Goal: Information Seeking & Learning: Learn about a topic

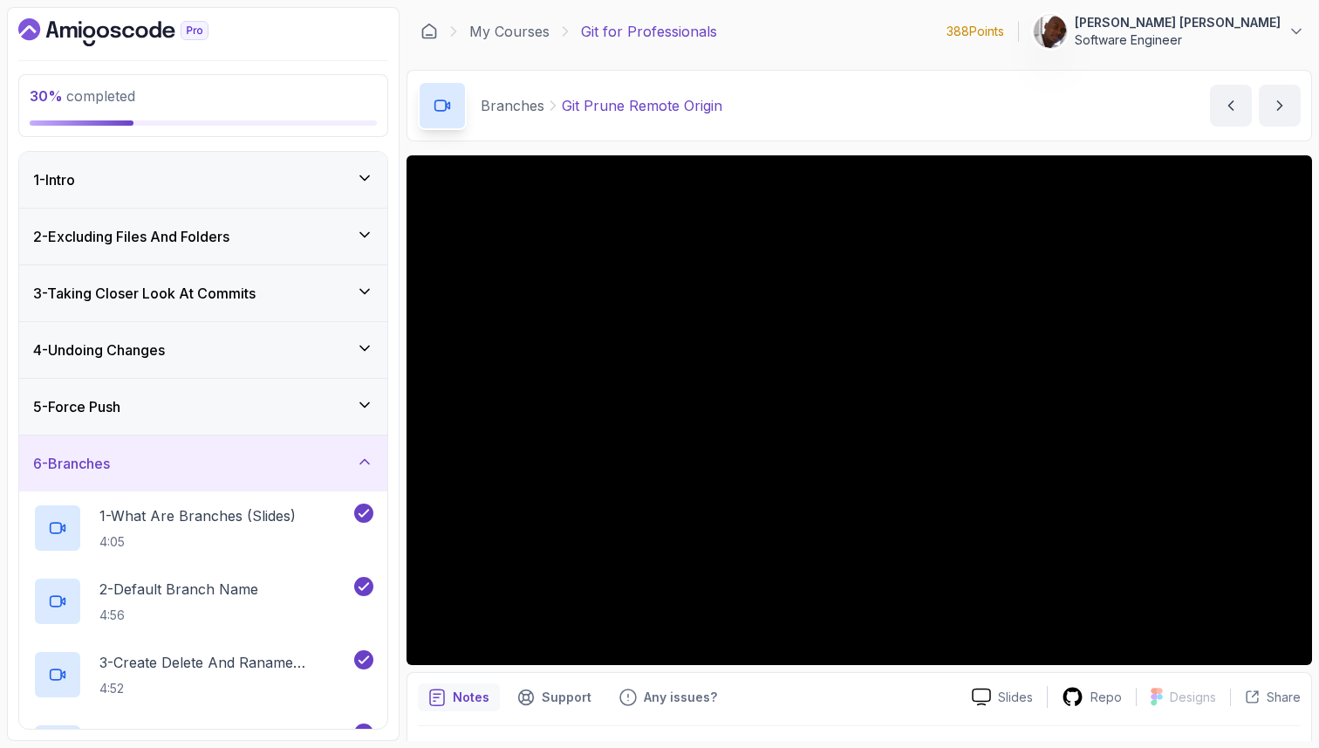
scroll to position [876, 0]
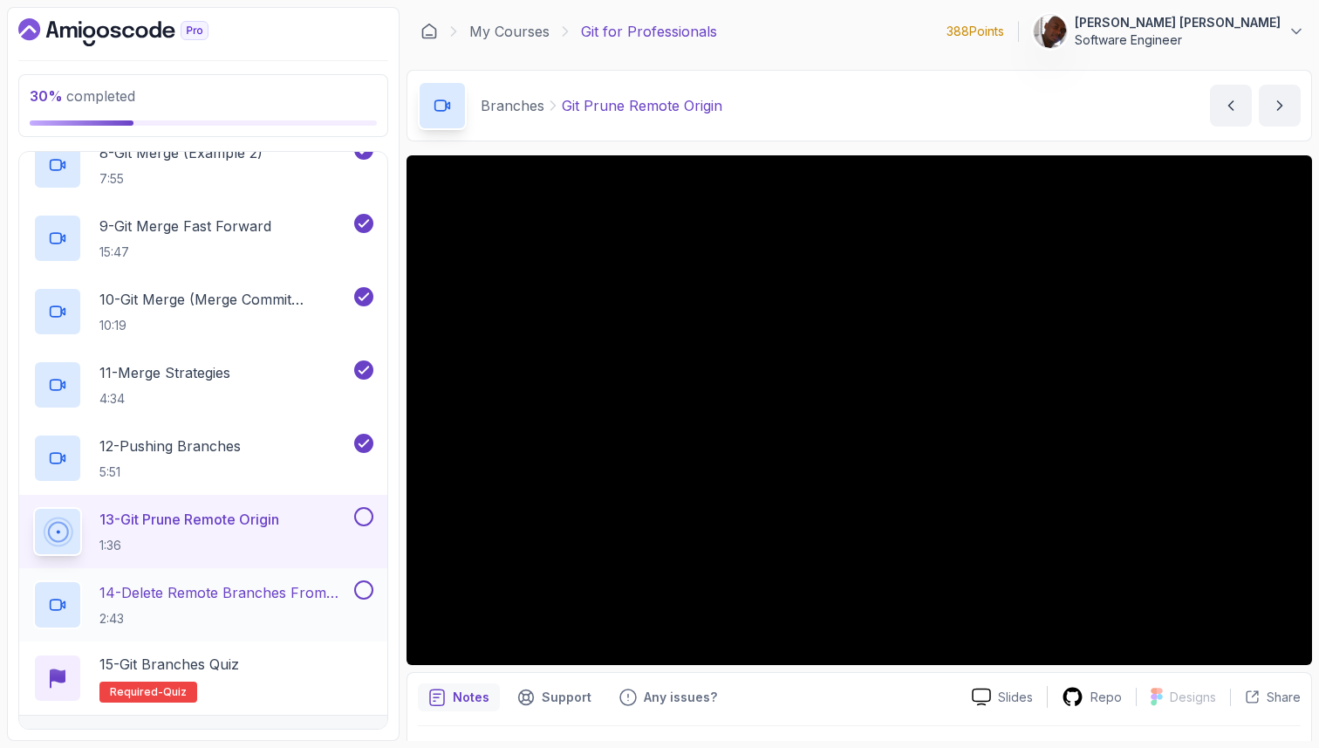
click at [336, 600] on p "14 - Delete Remote Branches From Terminal" at bounding box center [224, 592] width 251 height 21
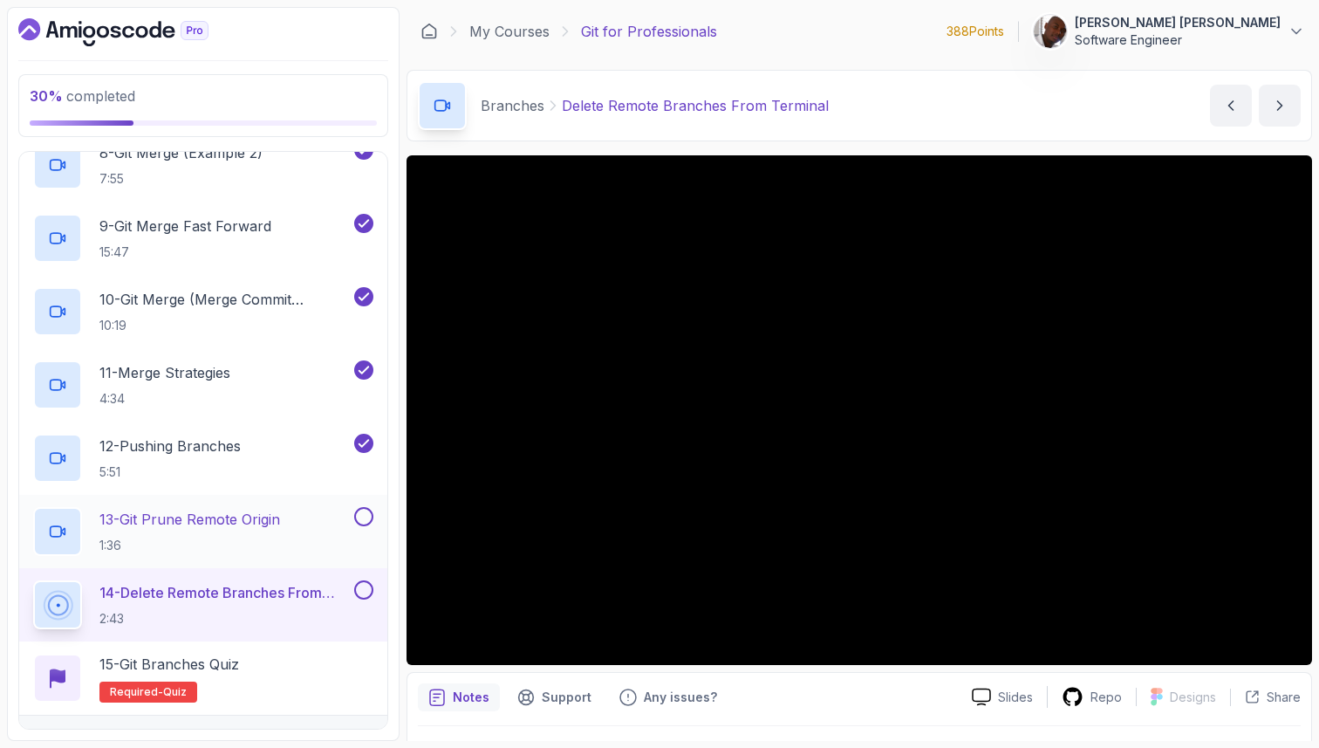
click at [368, 522] on button at bounding box center [363, 516] width 19 height 19
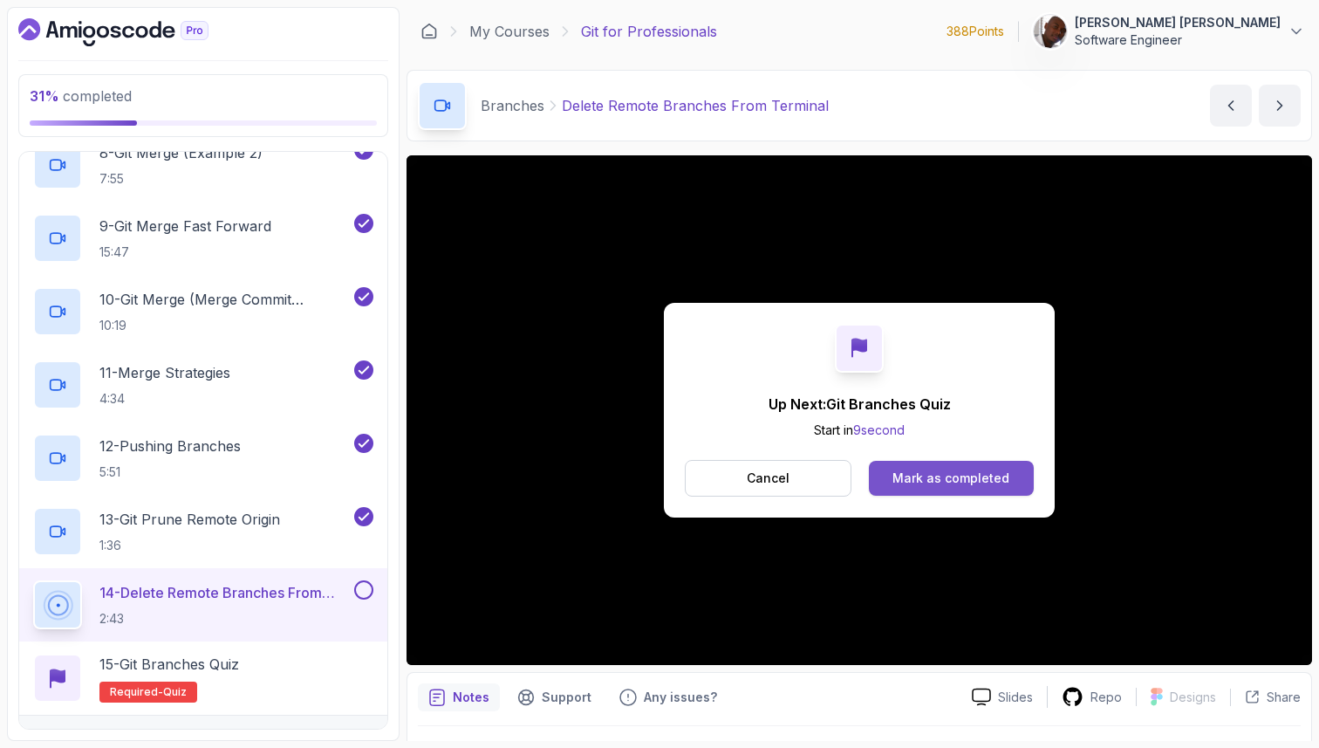
click at [929, 483] on div "Mark as completed" at bounding box center [951, 477] width 117 height 17
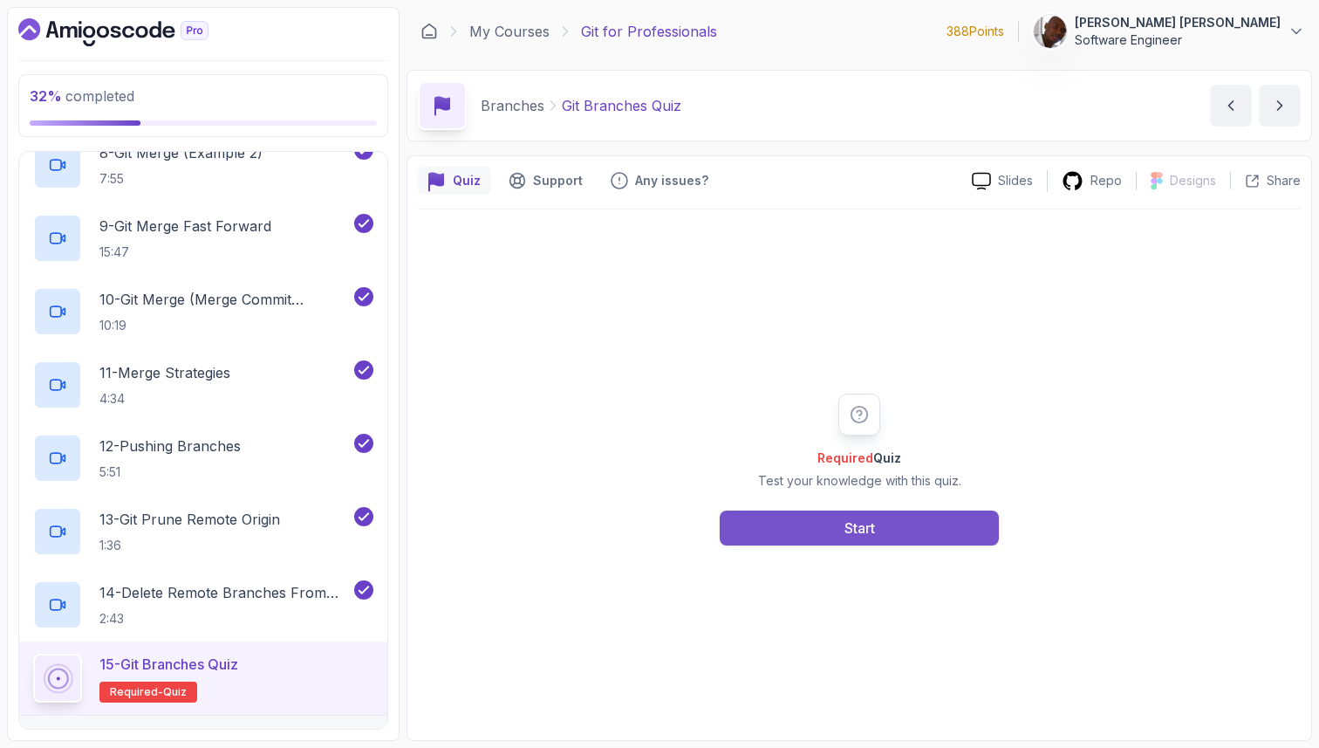
click at [753, 533] on button "Start" at bounding box center [859, 527] width 279 height 35
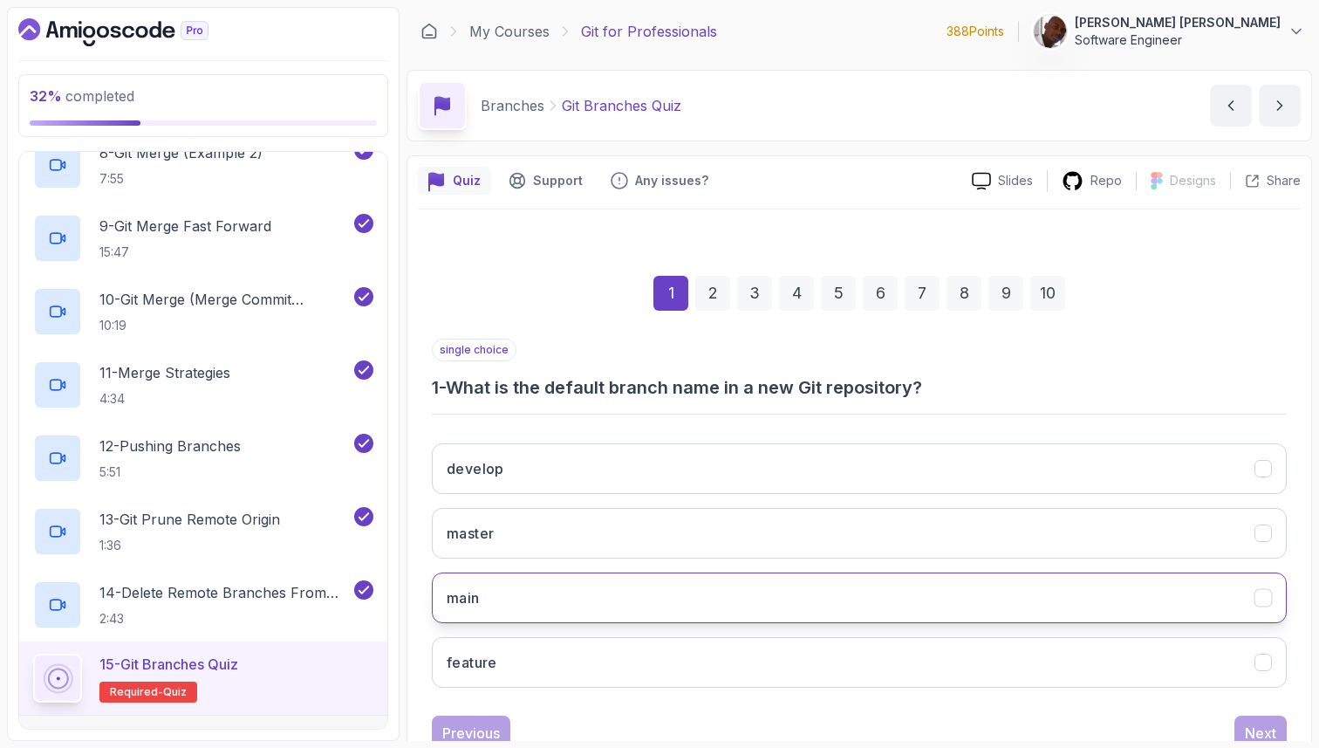
click at [672, 593] on button "main" at bounding box center [859, 597] width 855 height 51
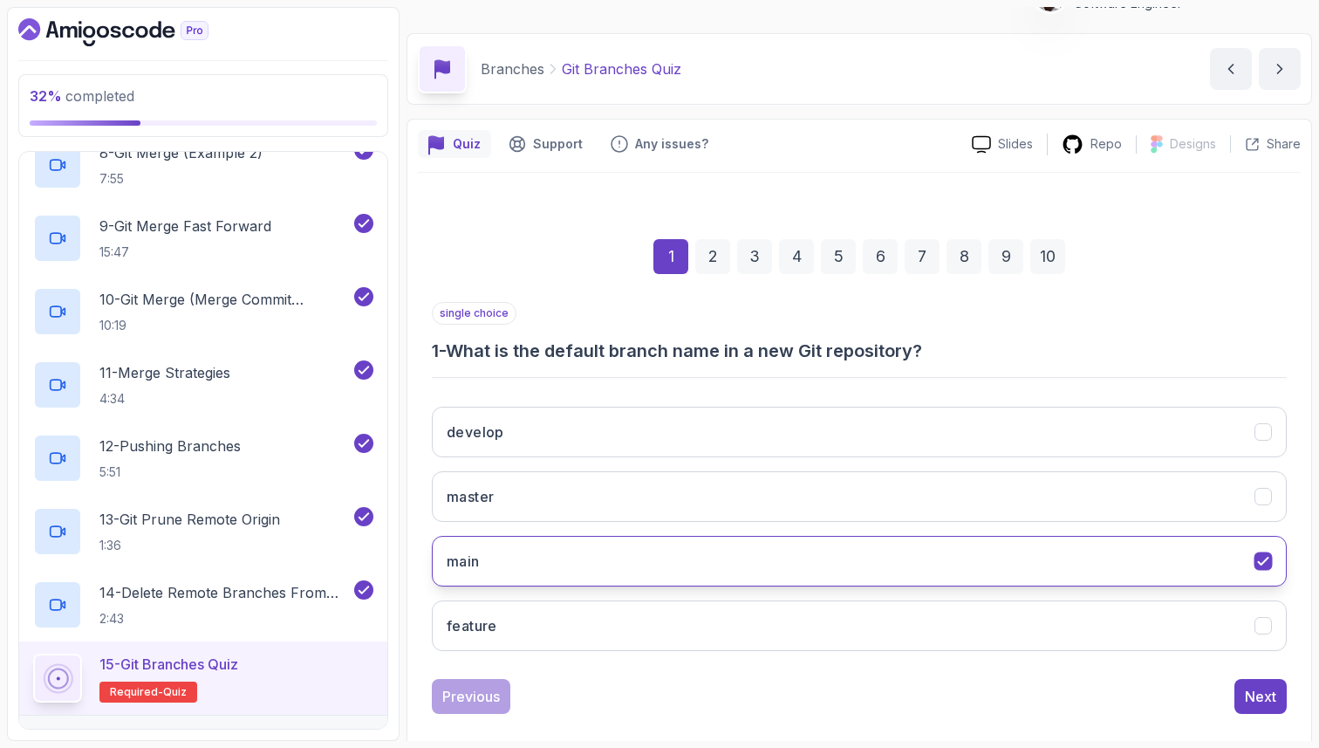
scroll to position [48, 0]
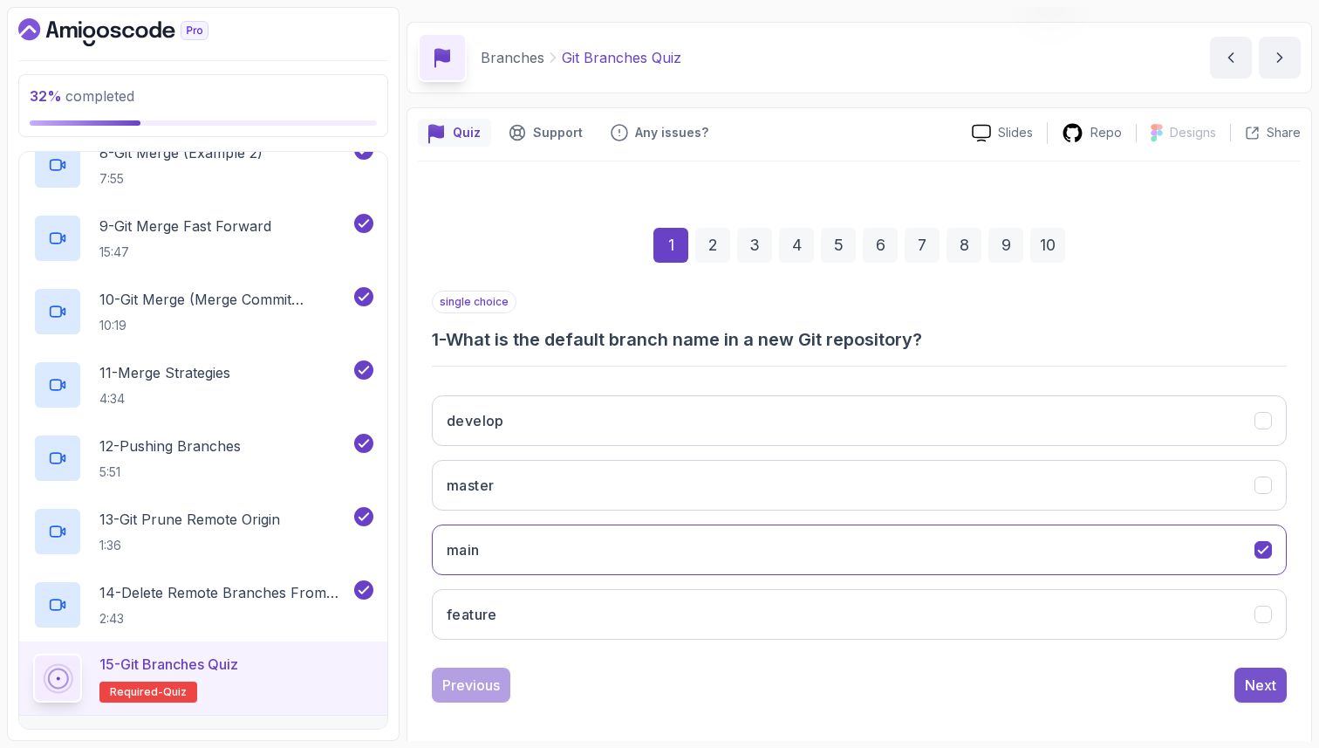
click at [1268, 692] on div "Next" at bounding box center [1260, 684] width 31 height 21
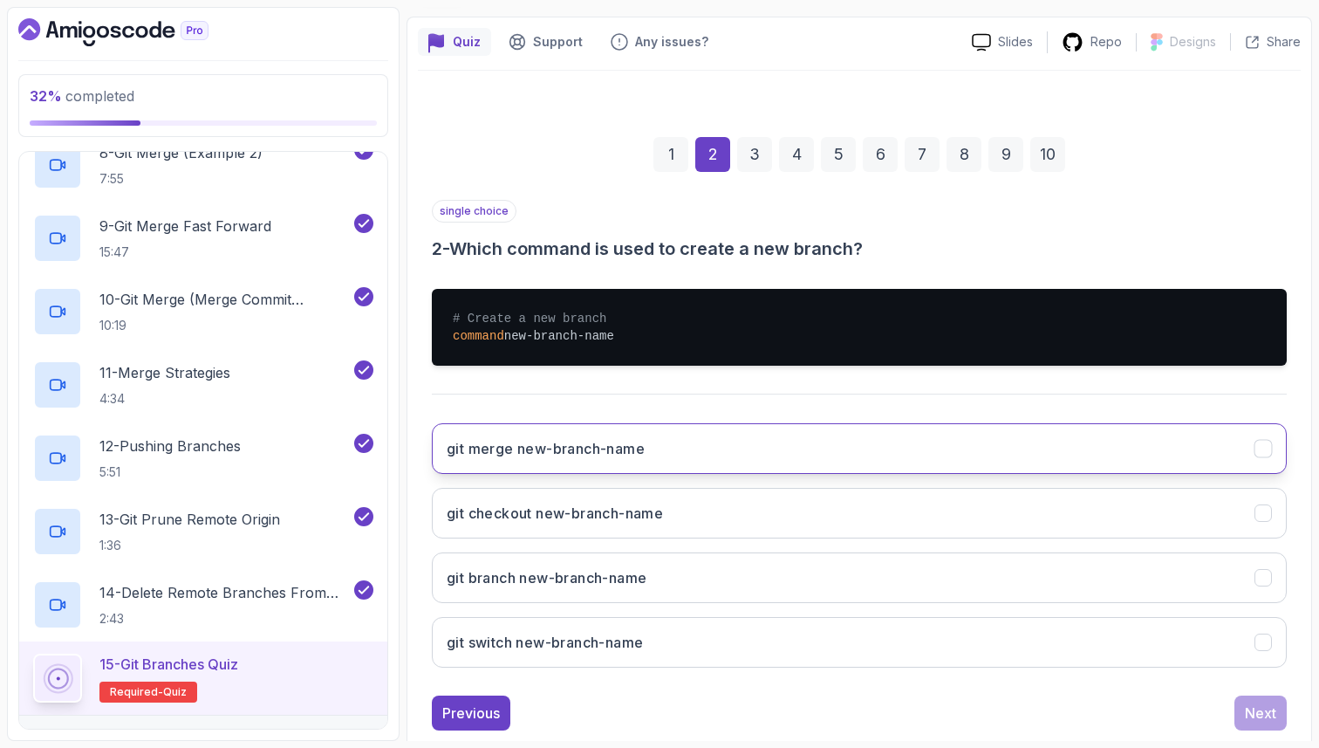
scroll to position [154, 0]
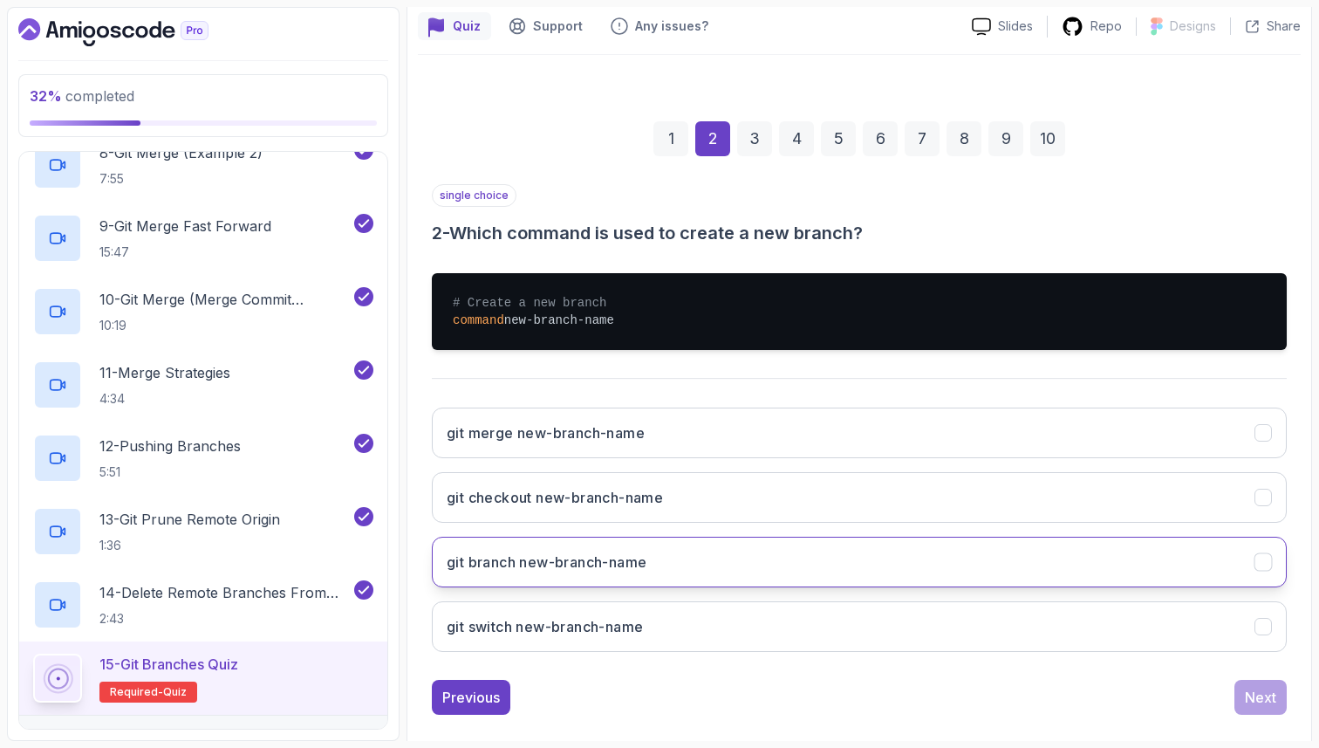
click at [863, 563] on button "git branch new-branch-name" at bounding box center [859, 562] width 855 height 51
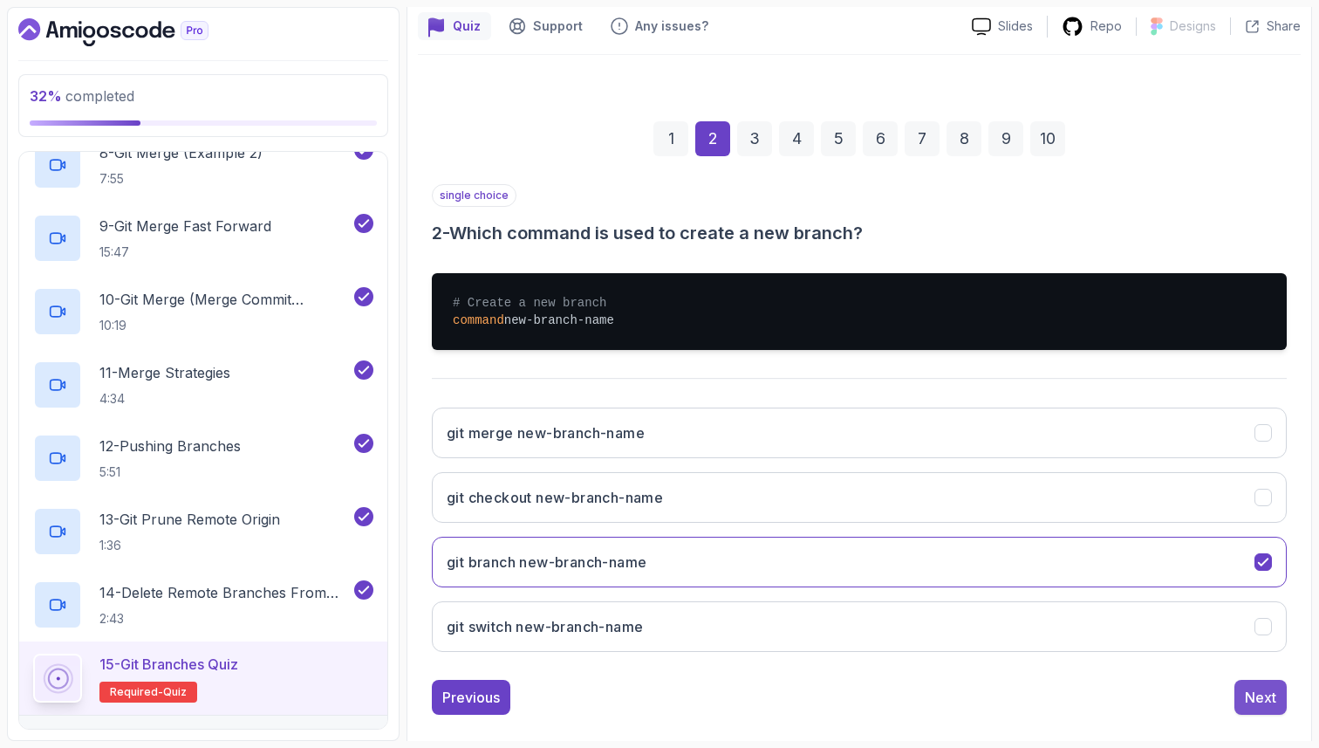
click at [1262, 702] on div "Next" at bounding box center [1260, 697] width 31 height 21
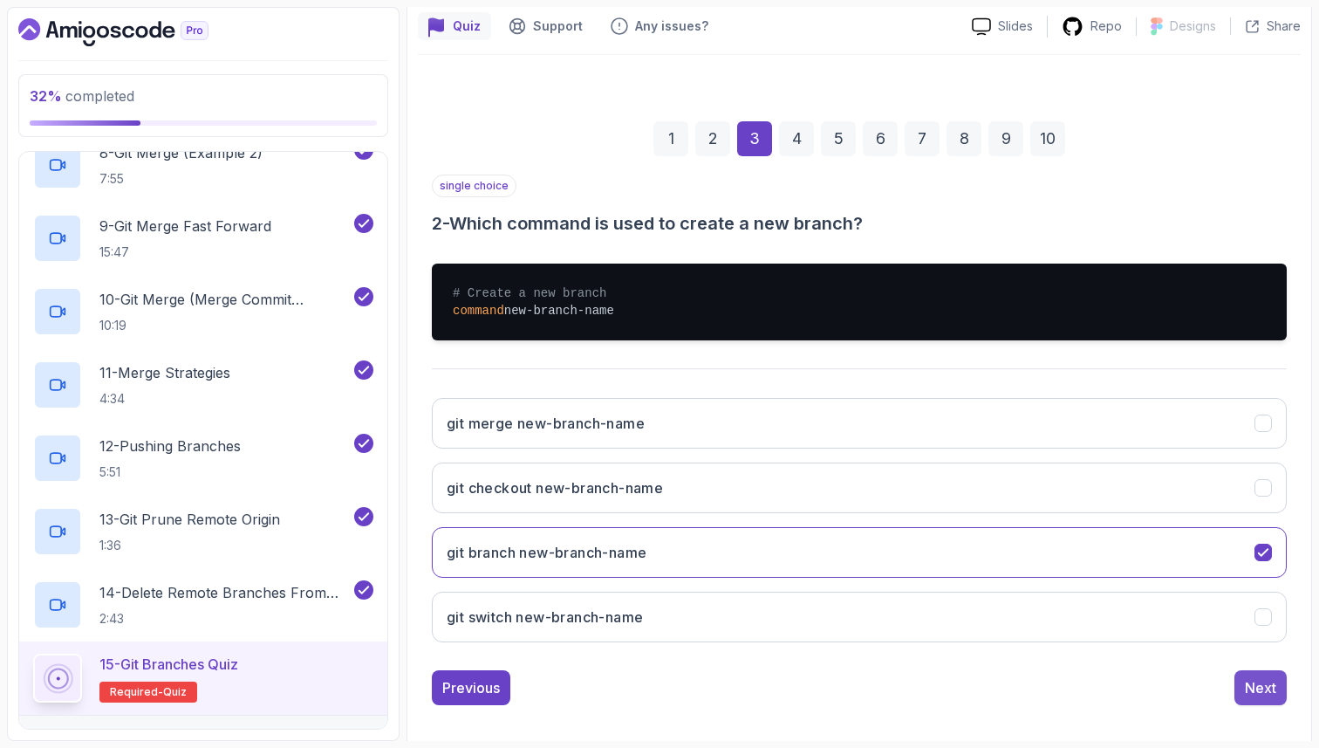
scroll to position [59, 0]
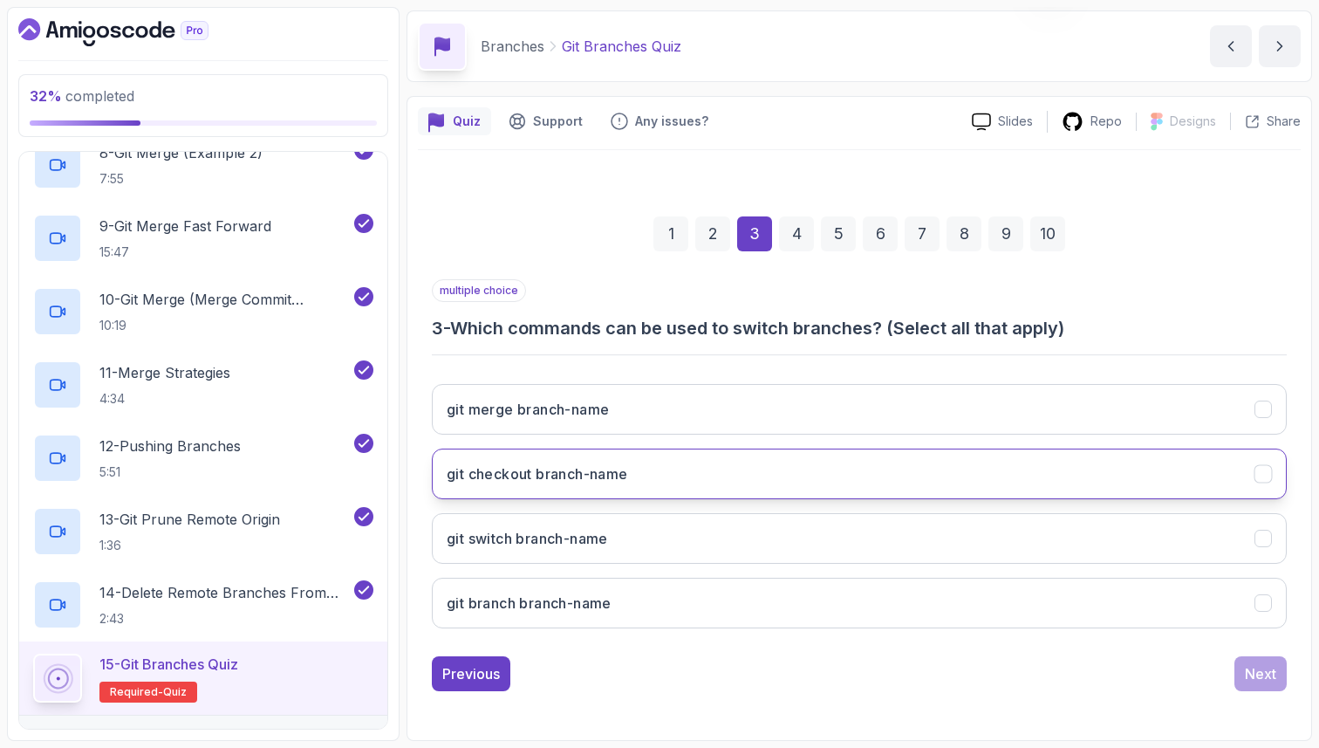
click at [1240, 476] on button "git checkout branch-name" at bounding box center [859, 473] width 855 height 51
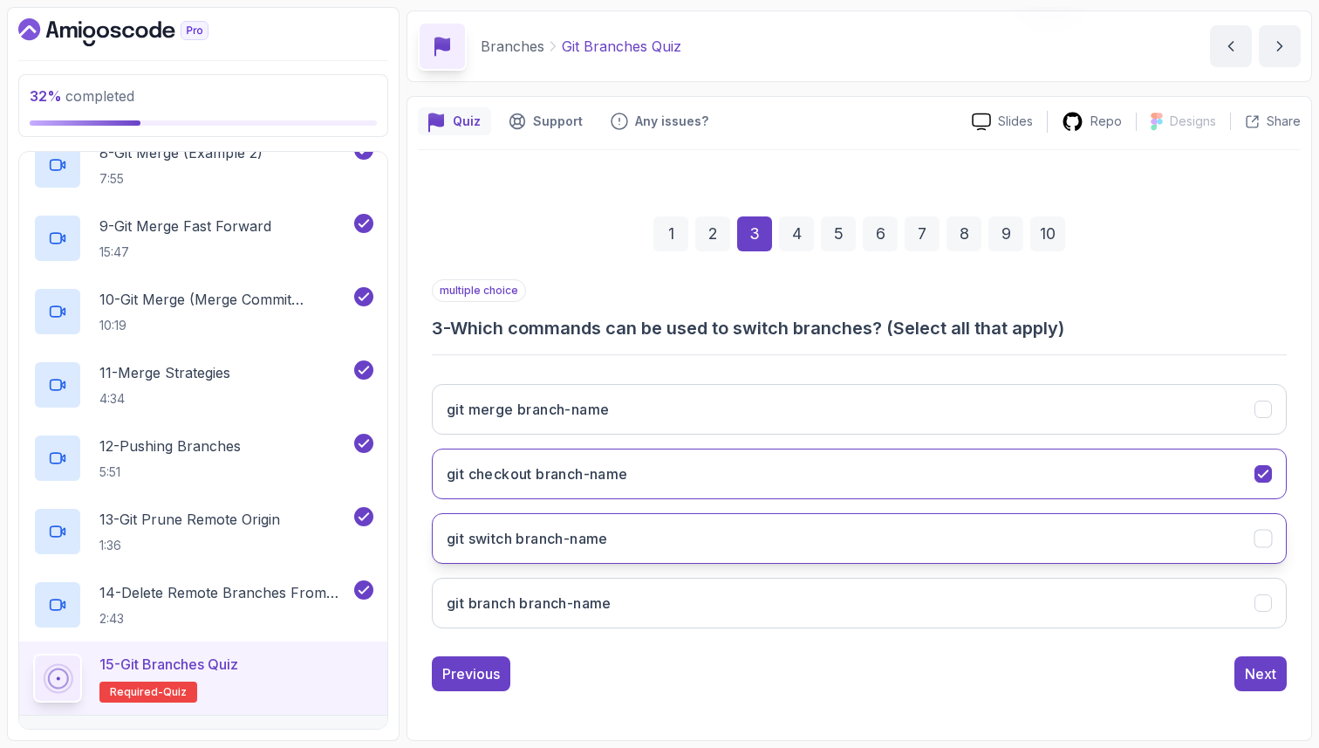
click at [1174, 548] on button "git switch branch-name" at bounding box center [859, 538] width 855 height 51
click at [1261, 676] on div "Next" at bounding box center [1260, 673] width 31 height 21
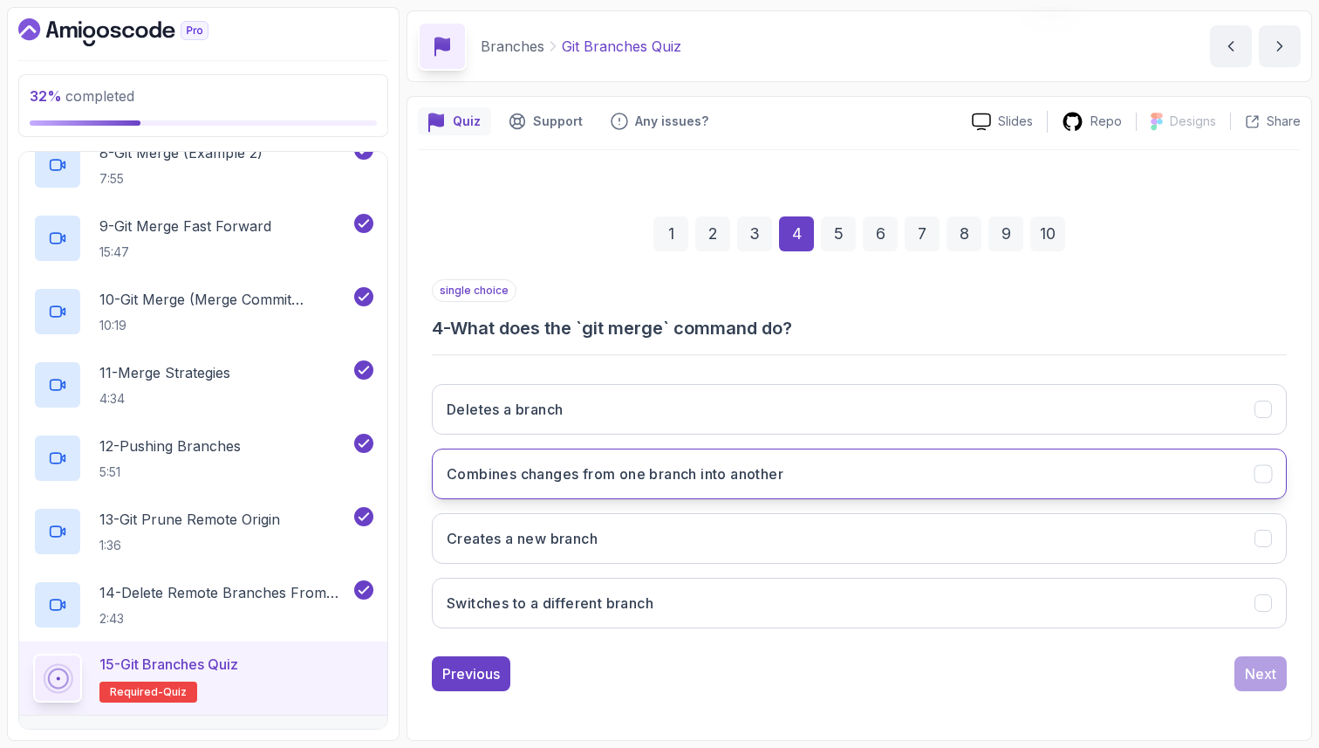
click at [599, 476] on h3 "Combines changes from one branch into another" at bounding box center [615, 473] width 337 height 21
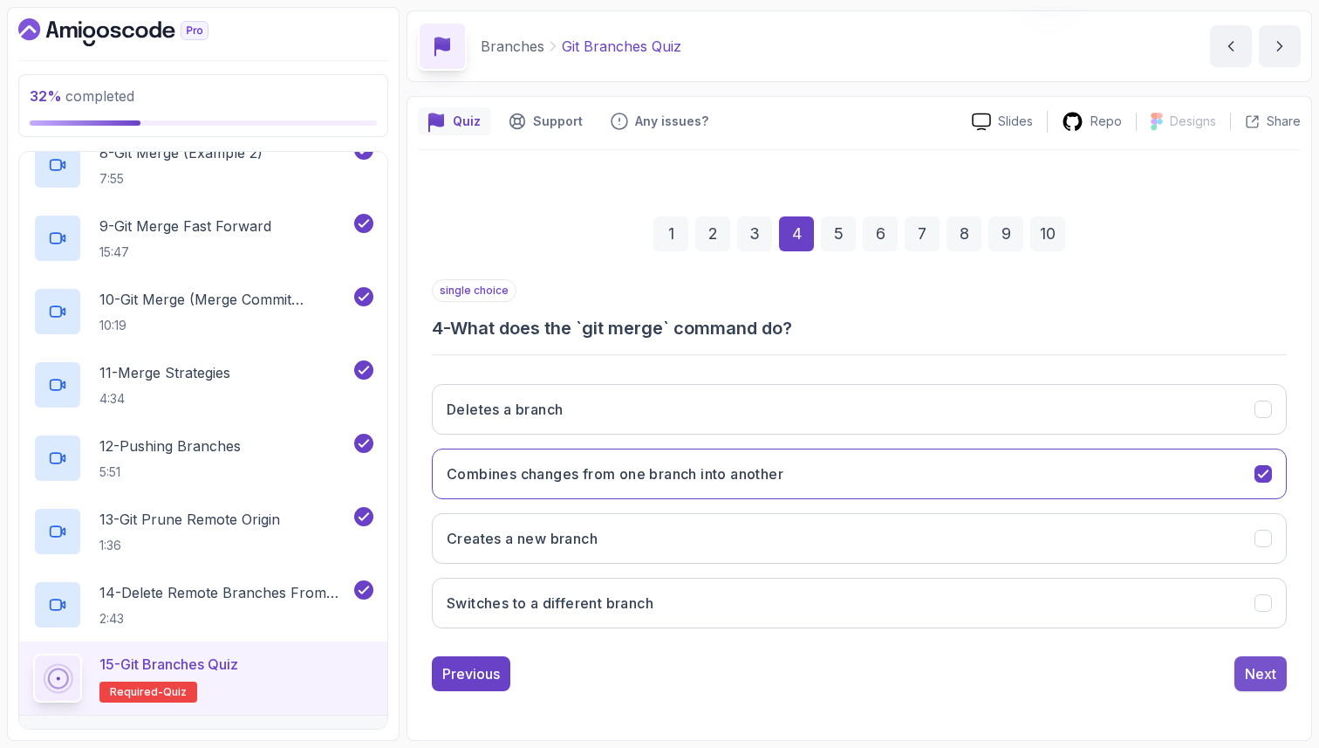
click at [1255, 680] on div "Next" at bounding box center [1260, 673] width 31 height 21
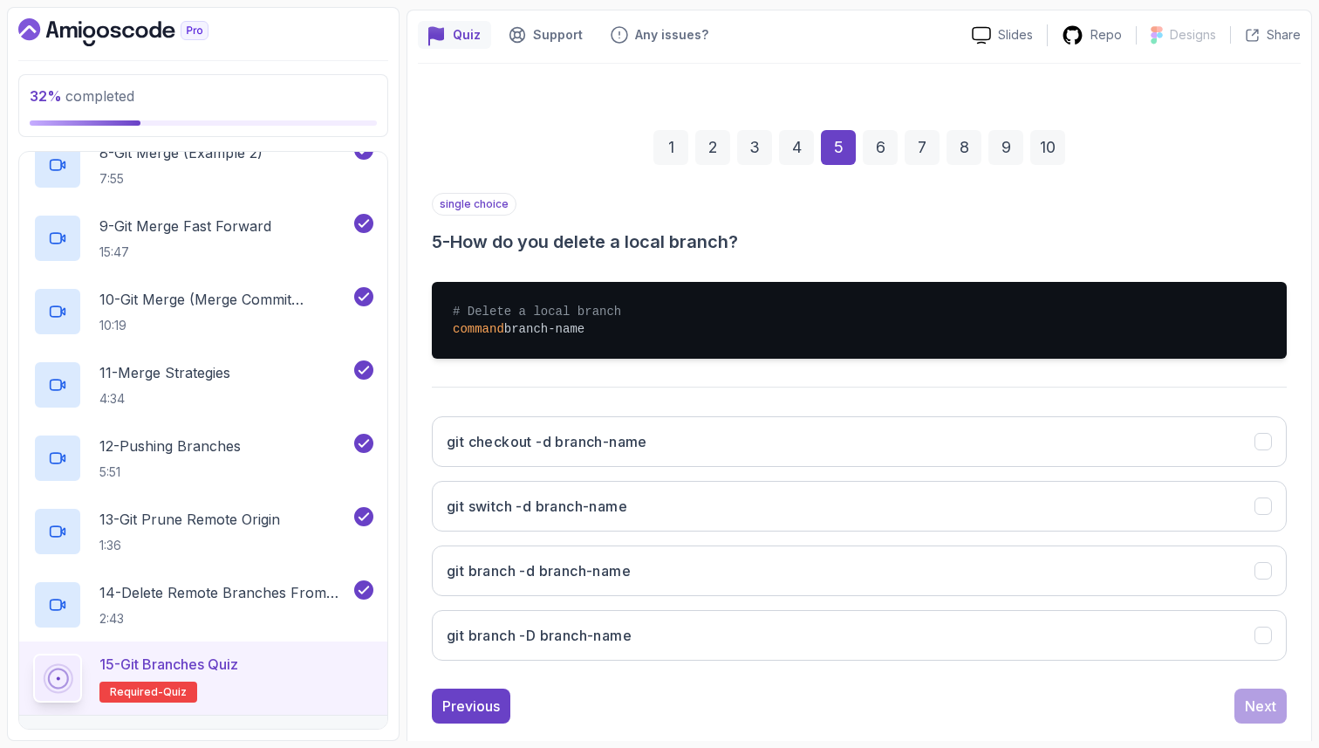
scroll to position [178, 0]
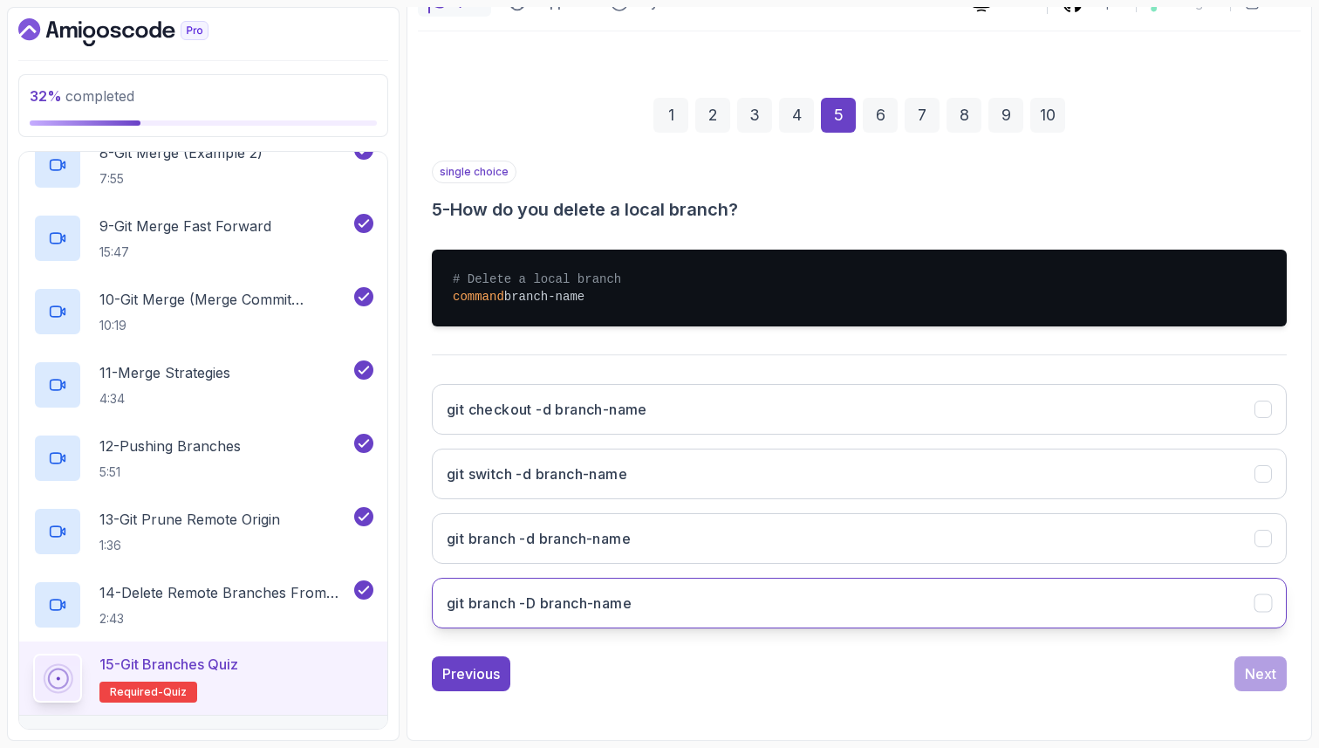
click at [613, 600] on h3 "git branch -D branch-name" at bounding box center [539, 602] width 185 height 21
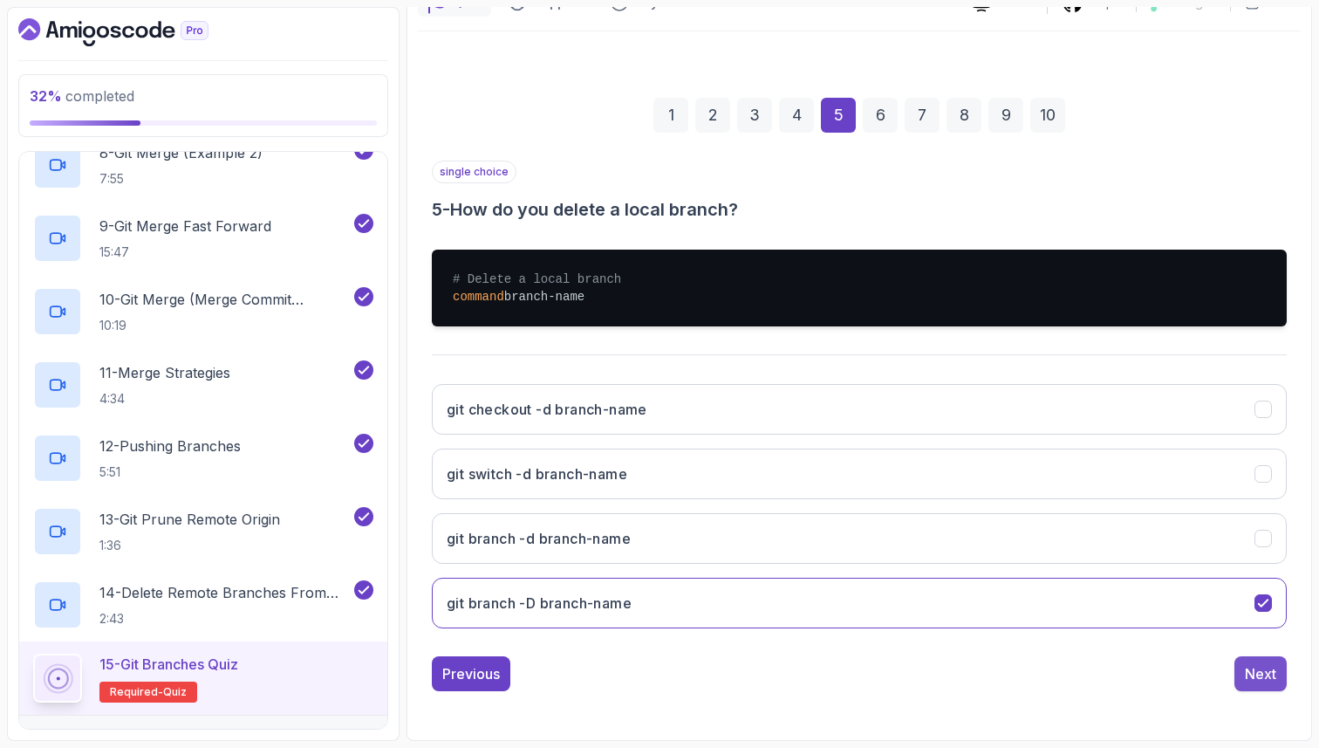
click at [1251, 675] on div "Next" at bounding box center [1260, 673] width 31 height 21
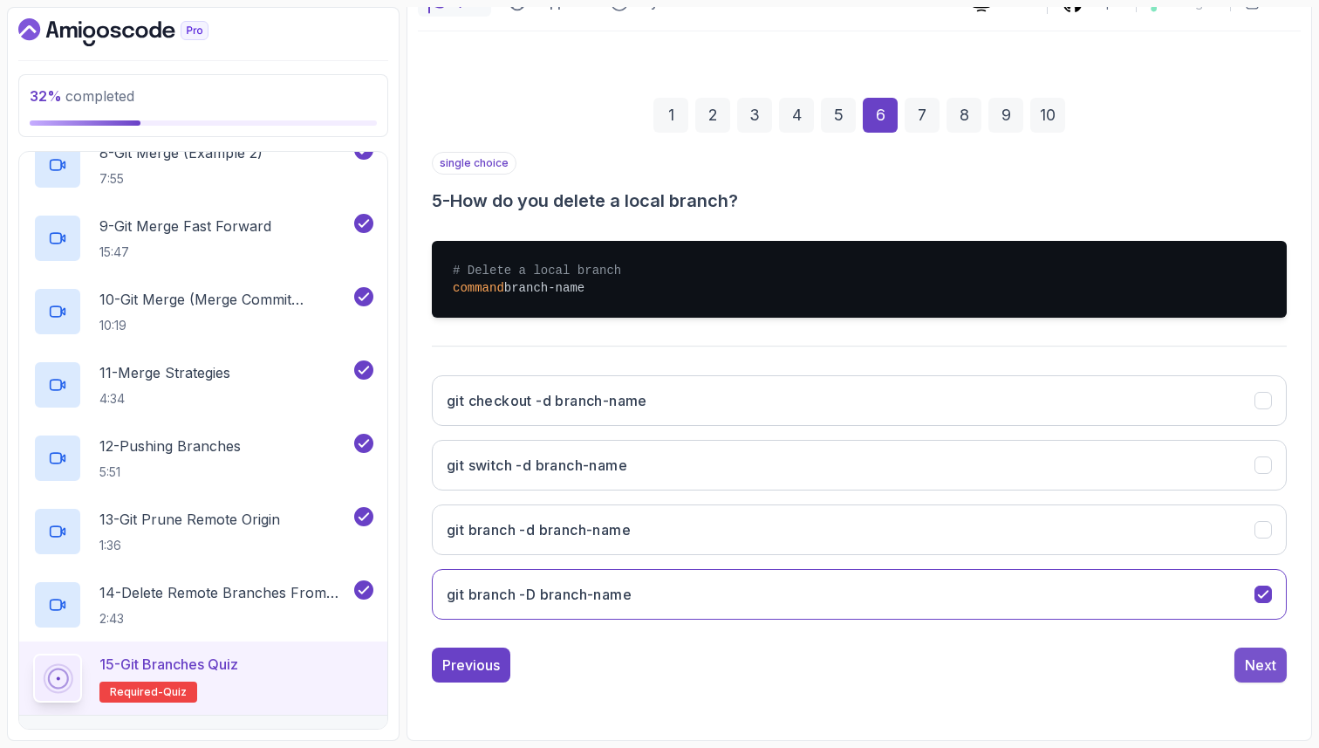
scroll to position [59, 0]
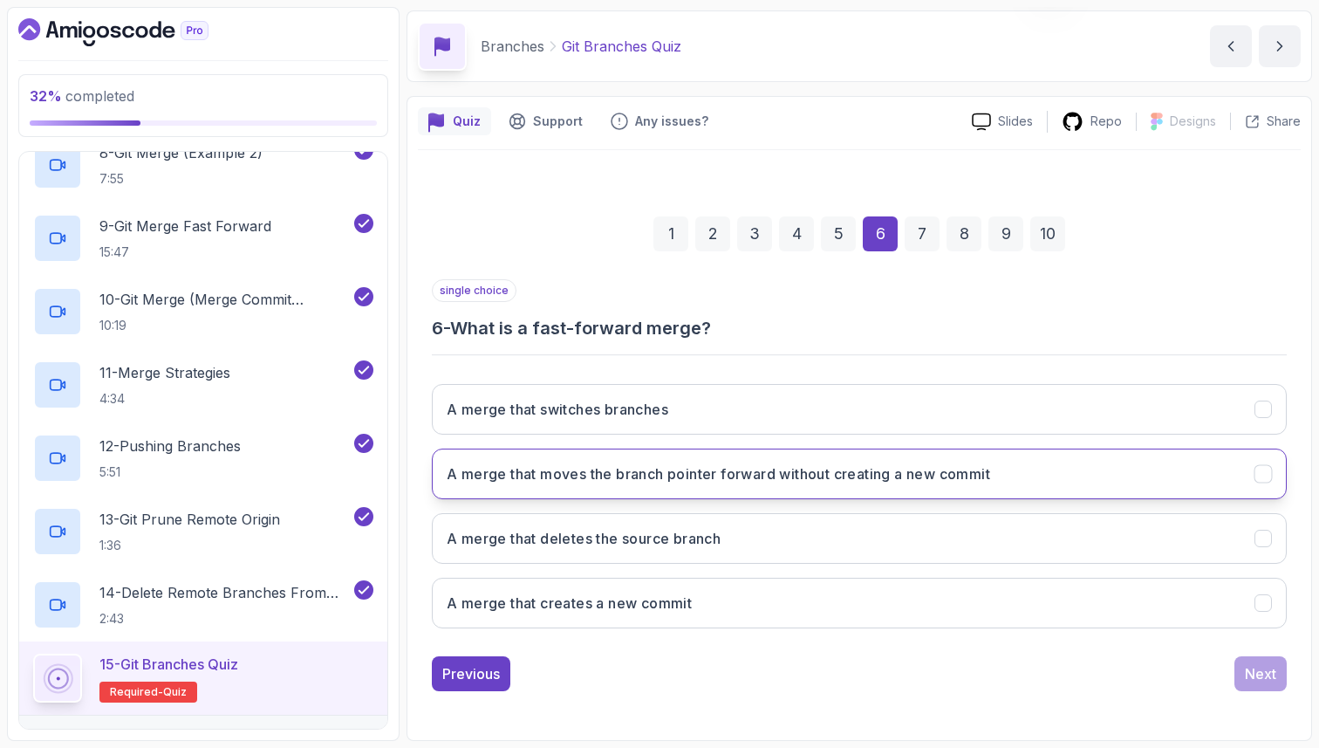
click at [948, 471] on h3 "A merge that moves the branch pointer forward without creating a new commit" at bounding box center [719, 473] width 544 height 21
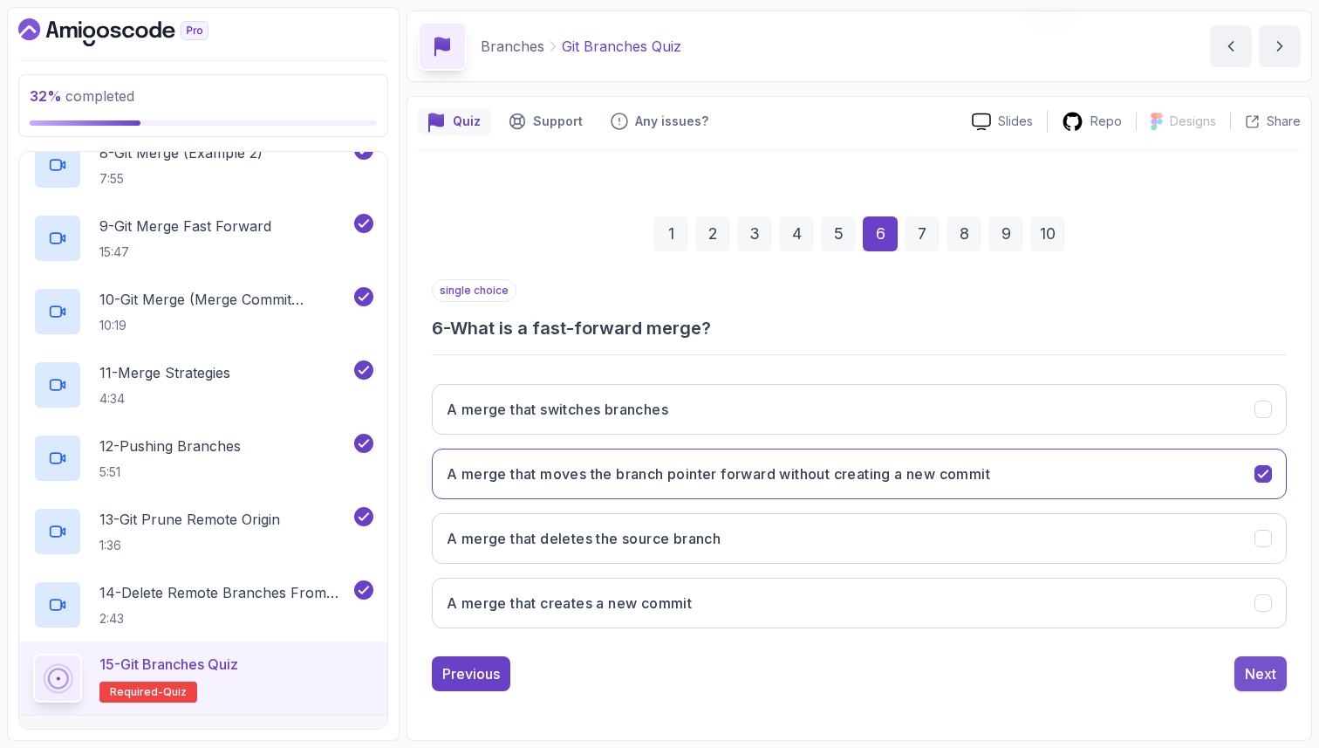
click at [1260, 674] on div "Next" at bounding box center [1260, 673] width 31 height 21
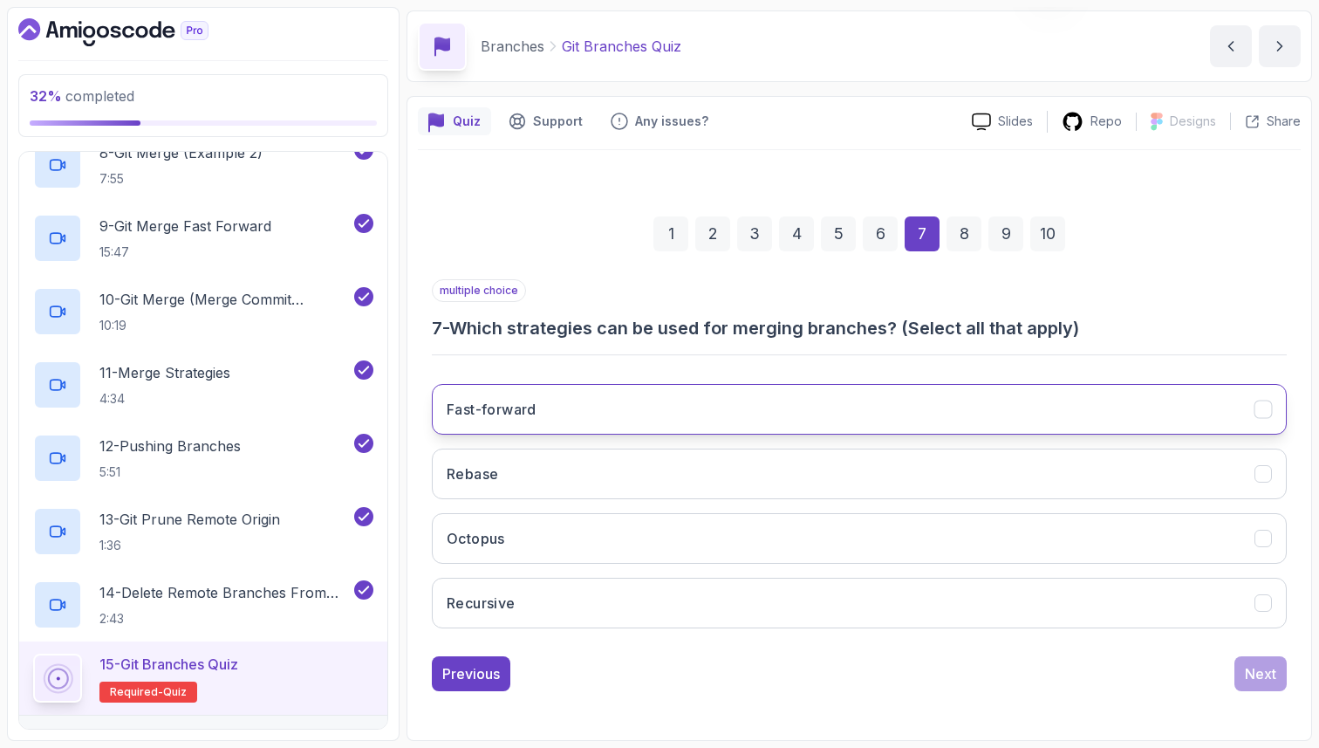
click at [747, 414] on button "Fast-forward" at bounding box center [859, 409] width 855 height 51
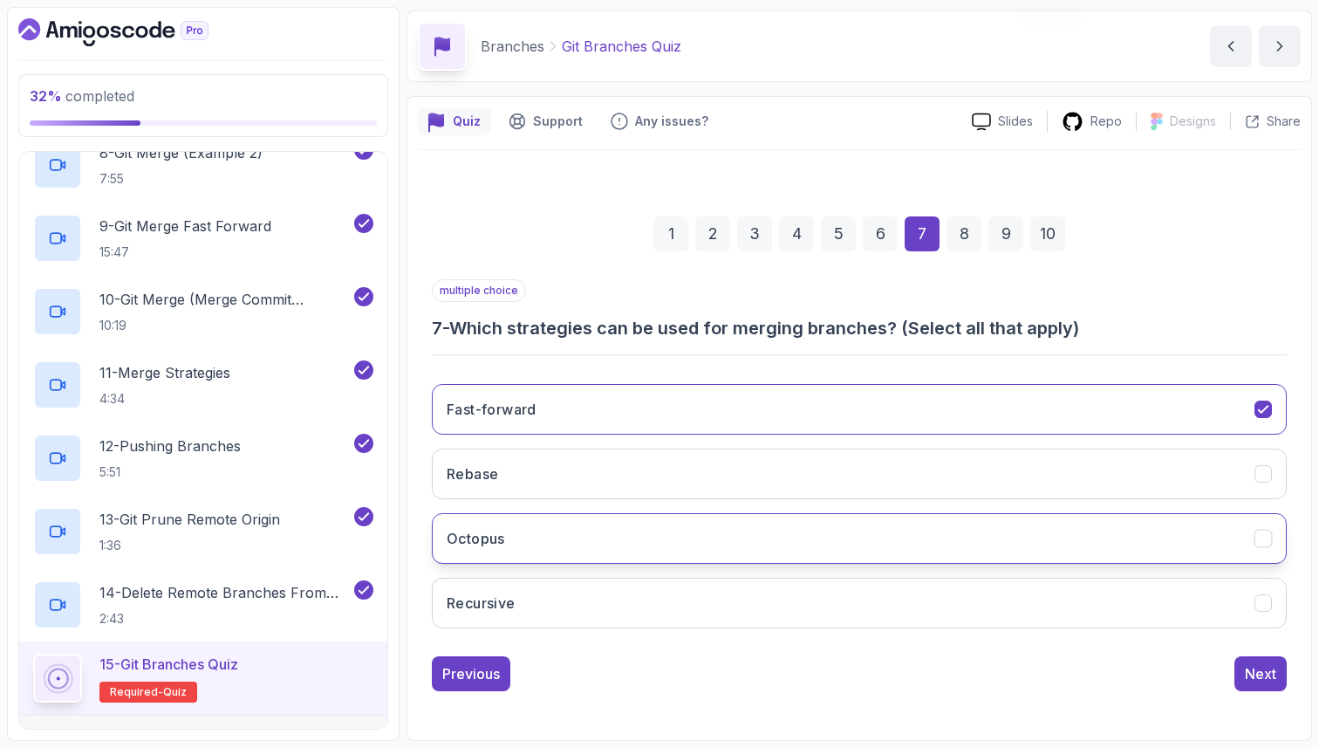
click at [732, 544] on button "Octopus" at bounding box center [859, 538] width 855 height 51
click at [720, 604] on button "Recursive" at bounding box center [859, 603] width 855 height 51
click at [1260, 672] on div "Next" at bounding box center [1260, 673] width 31 height 21
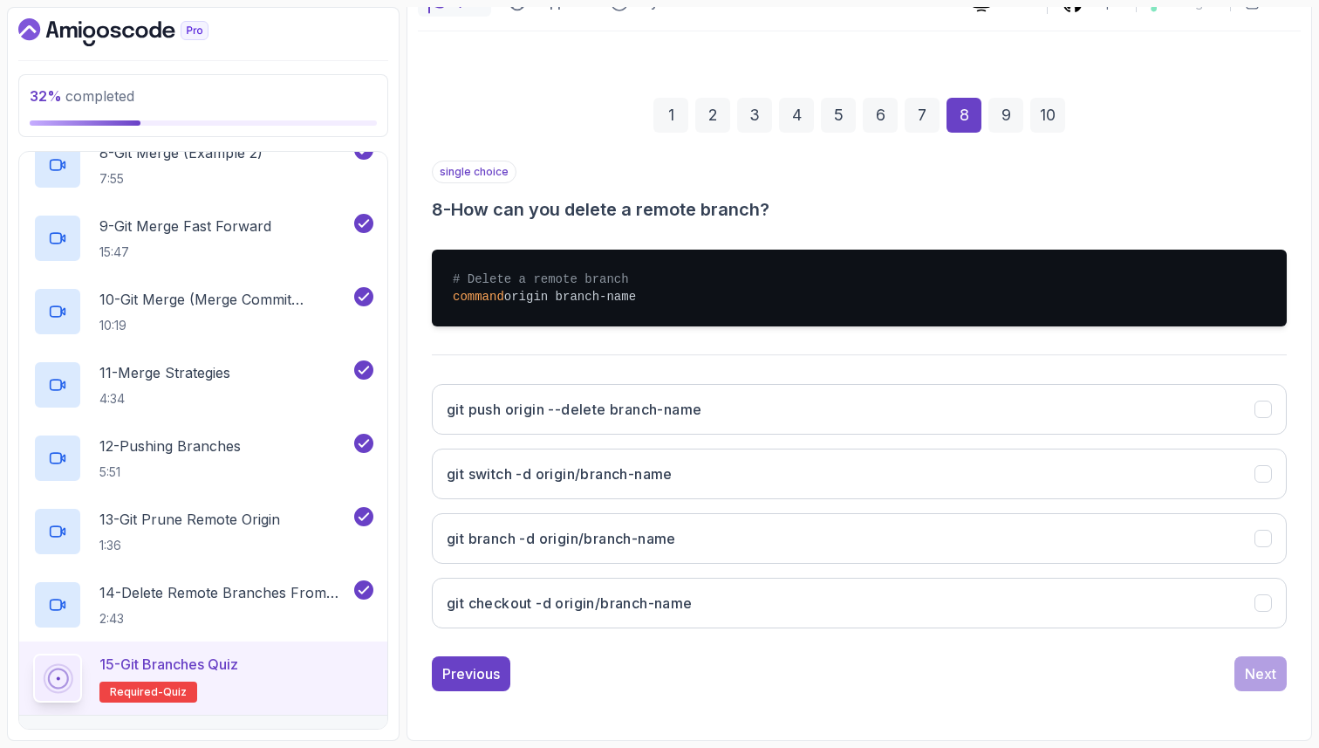
scroll to position [173, 0]
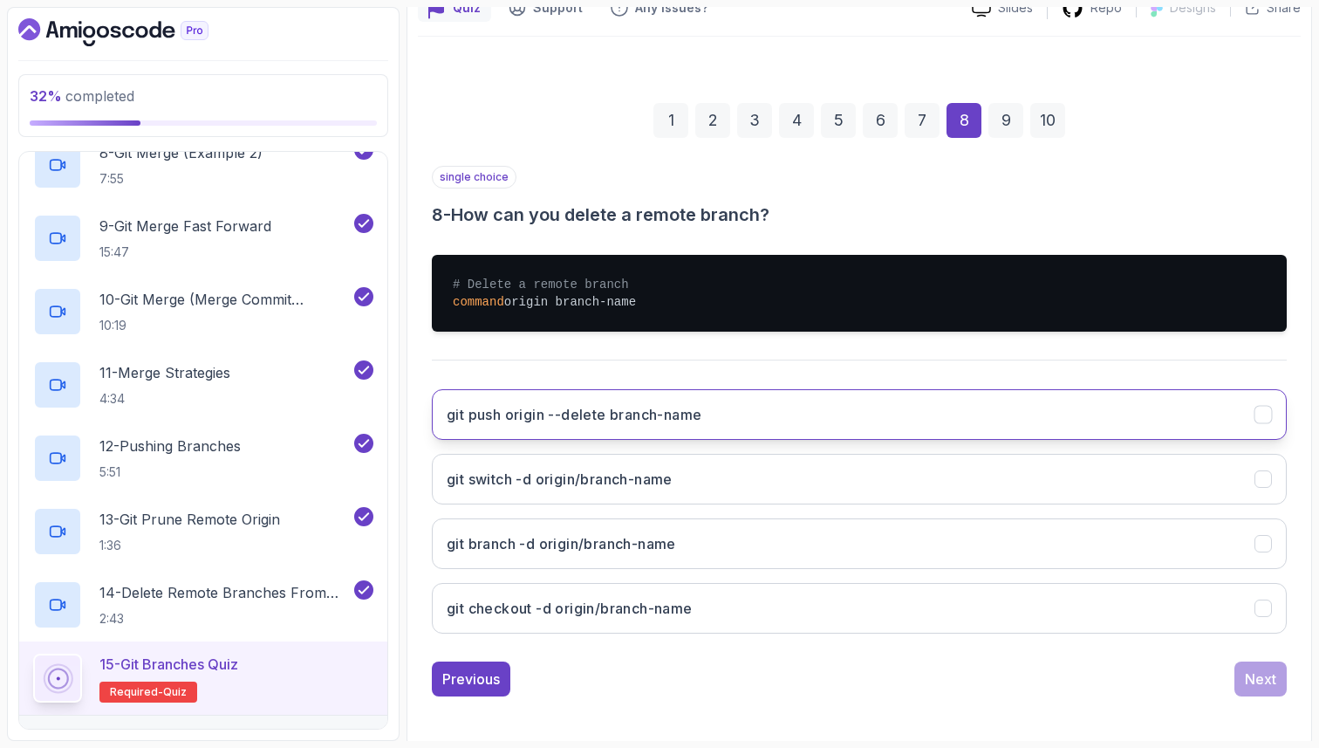
click at [730, 420] on button "git push origin --delete branch-name" at bounding box center [859, 414] width 855 height 51
click at [1259, 685] on div "Next" at bounding box center [1260, 678] width 31 height 21
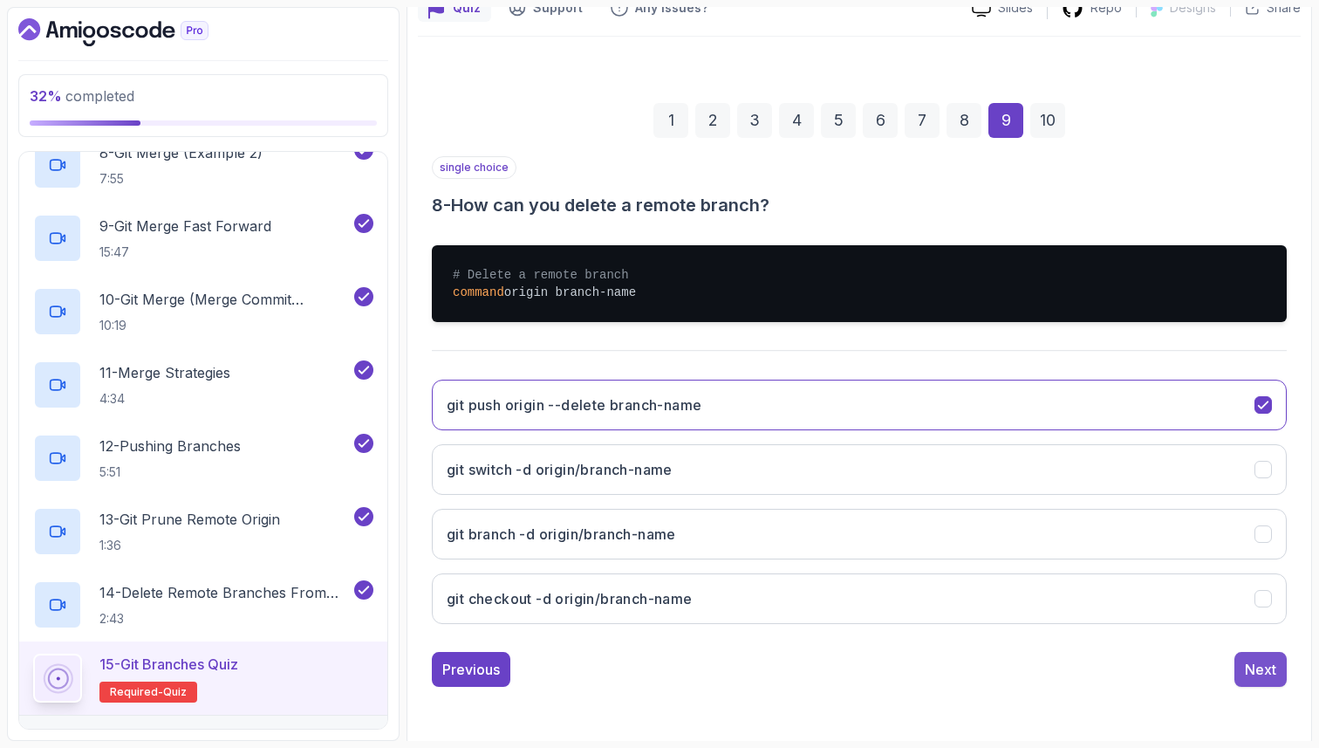
scroll to position [59, 0]
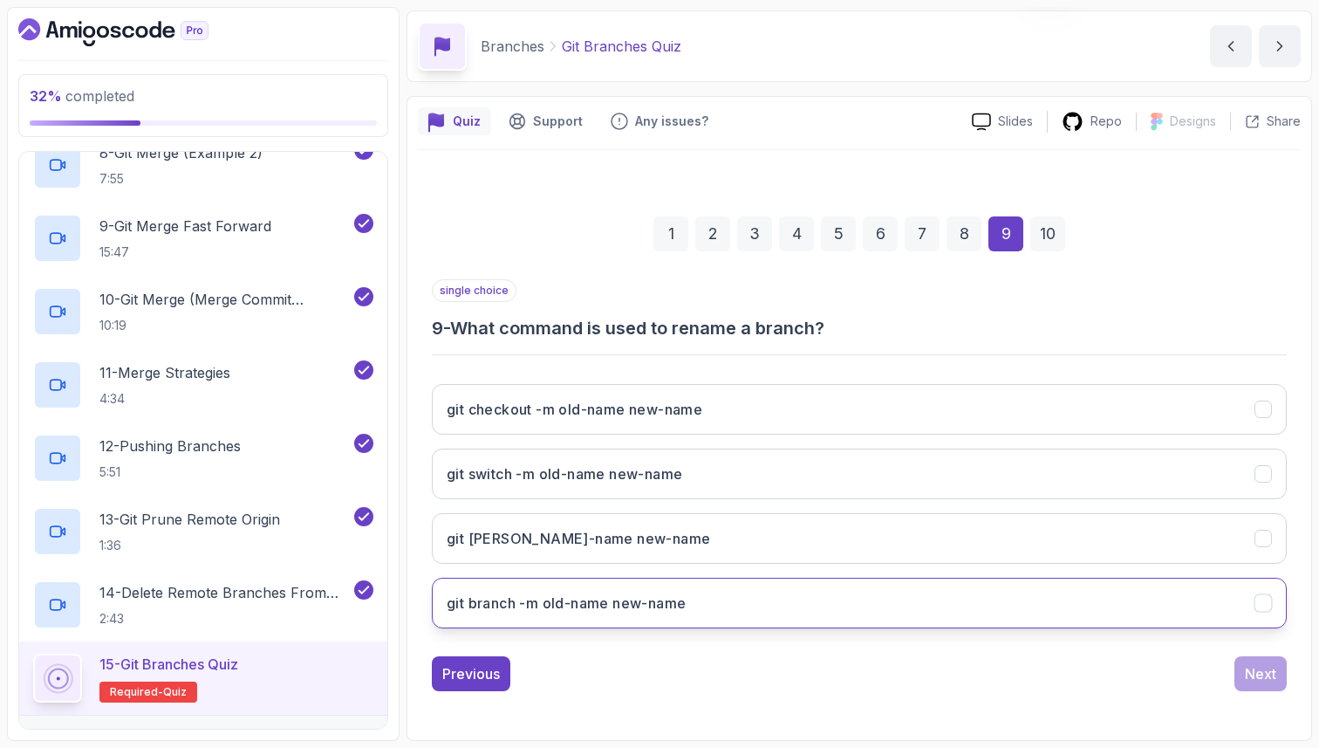
click at [1188, 601] on button "git branch -m old-name new-name" at bounding box center [859, 603] width 855 height 51
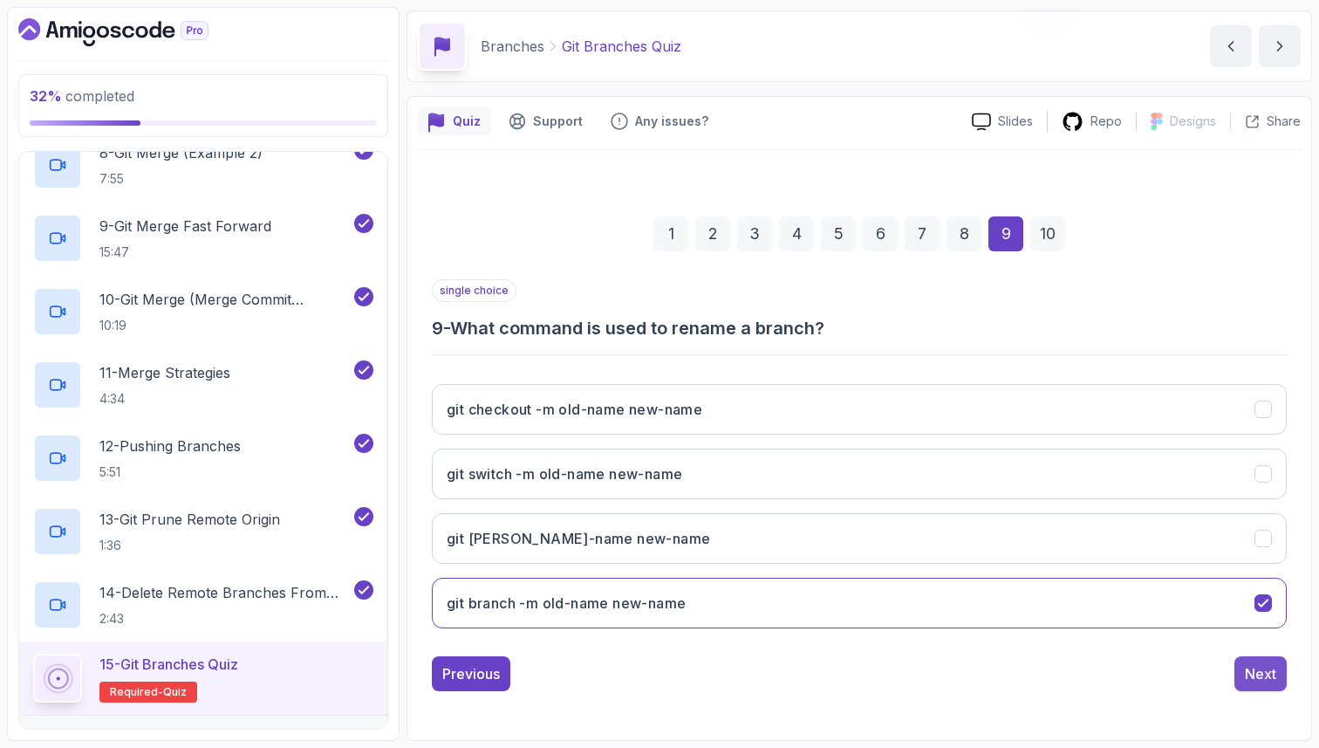
click at [1264, 677] on div "Next" at bounding box center [1260, 673] width 31 height 21
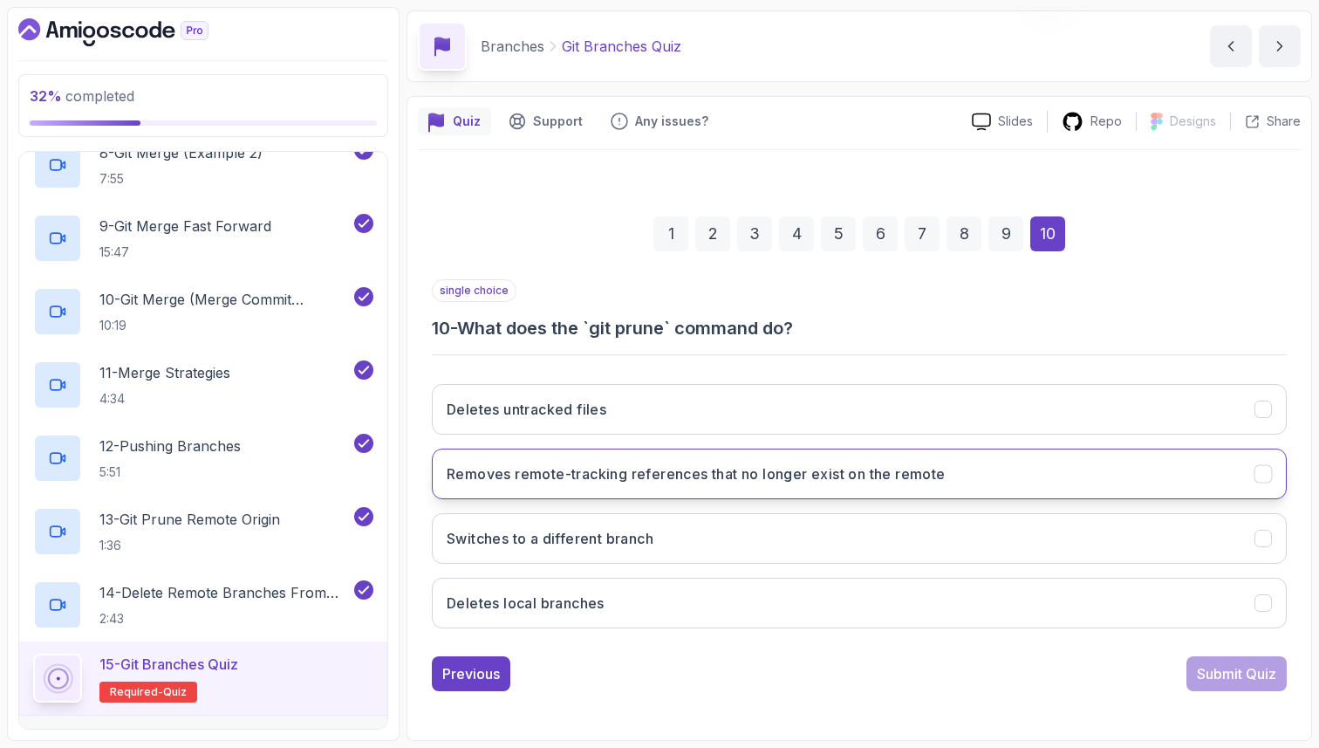
click at [1263, 477] on icon "Removes remote-tracking references that no longer exist on the remote" at bounding box center [1264, 474] width 17 height 17
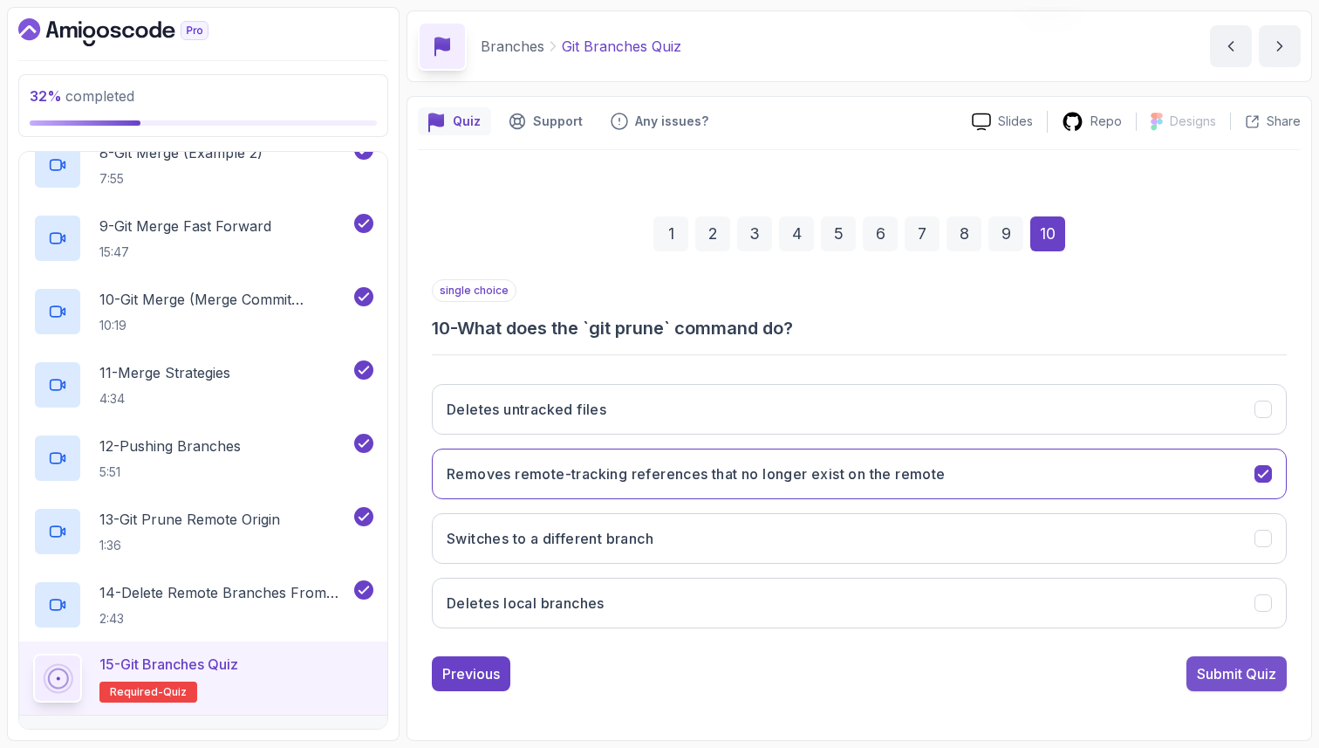
click at [1261, 680] on div "Submit Quiz" at bounding box center [1236, 673] width 79 height 21
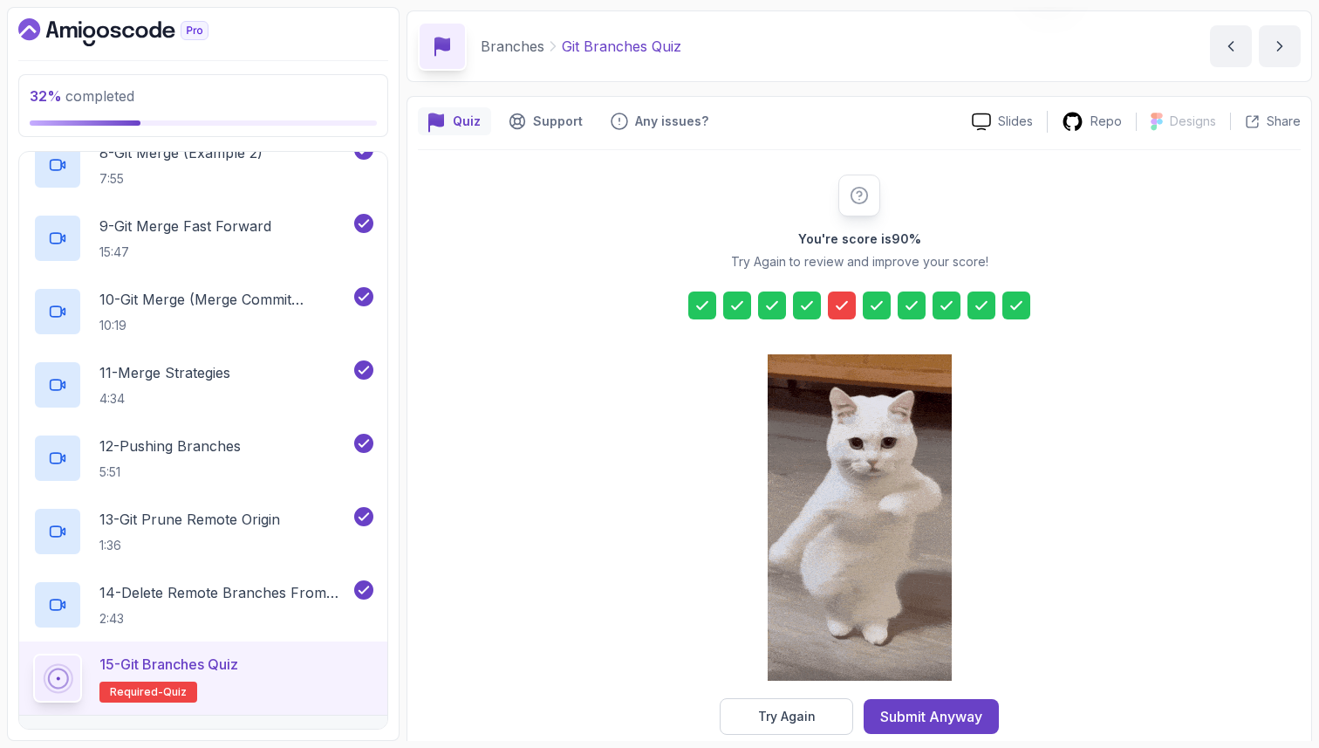
scroll to position [89, 0]
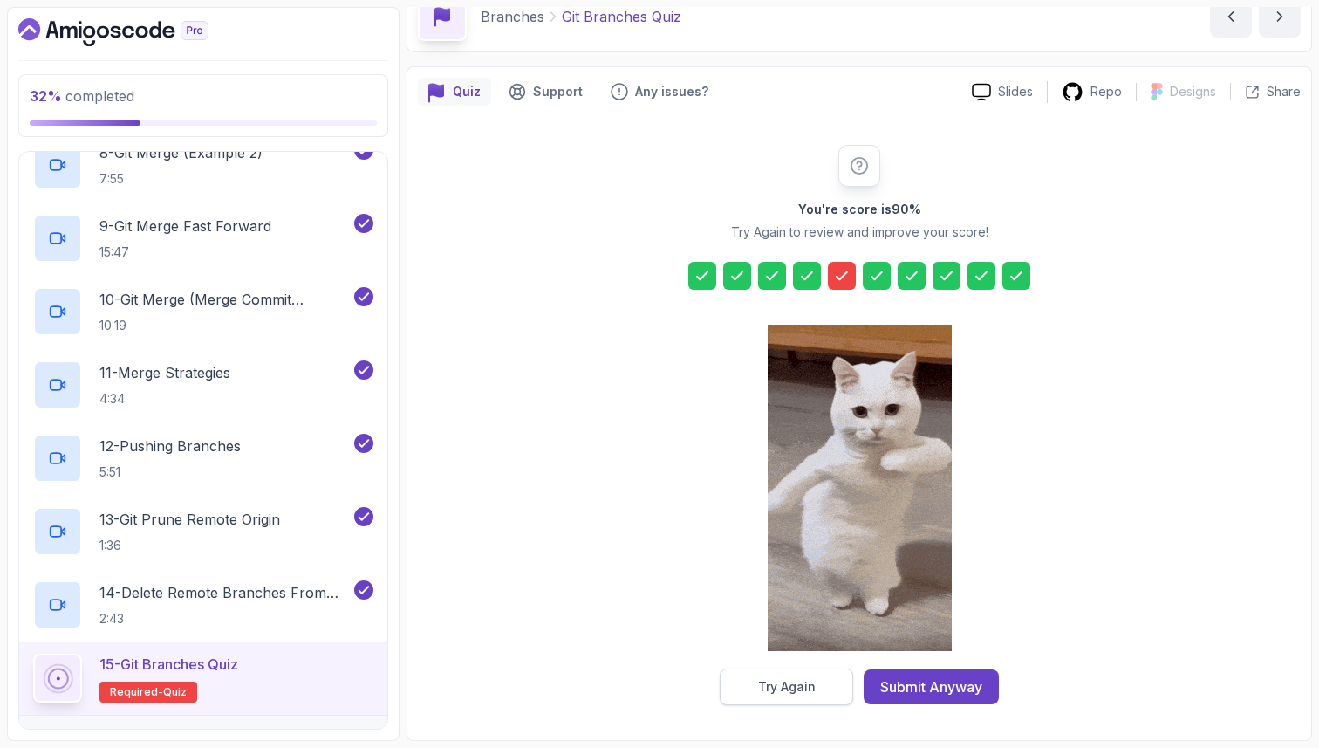
click at [757, 692] on button "Try Again" at bounding box center [787, 686] width 134 height 37
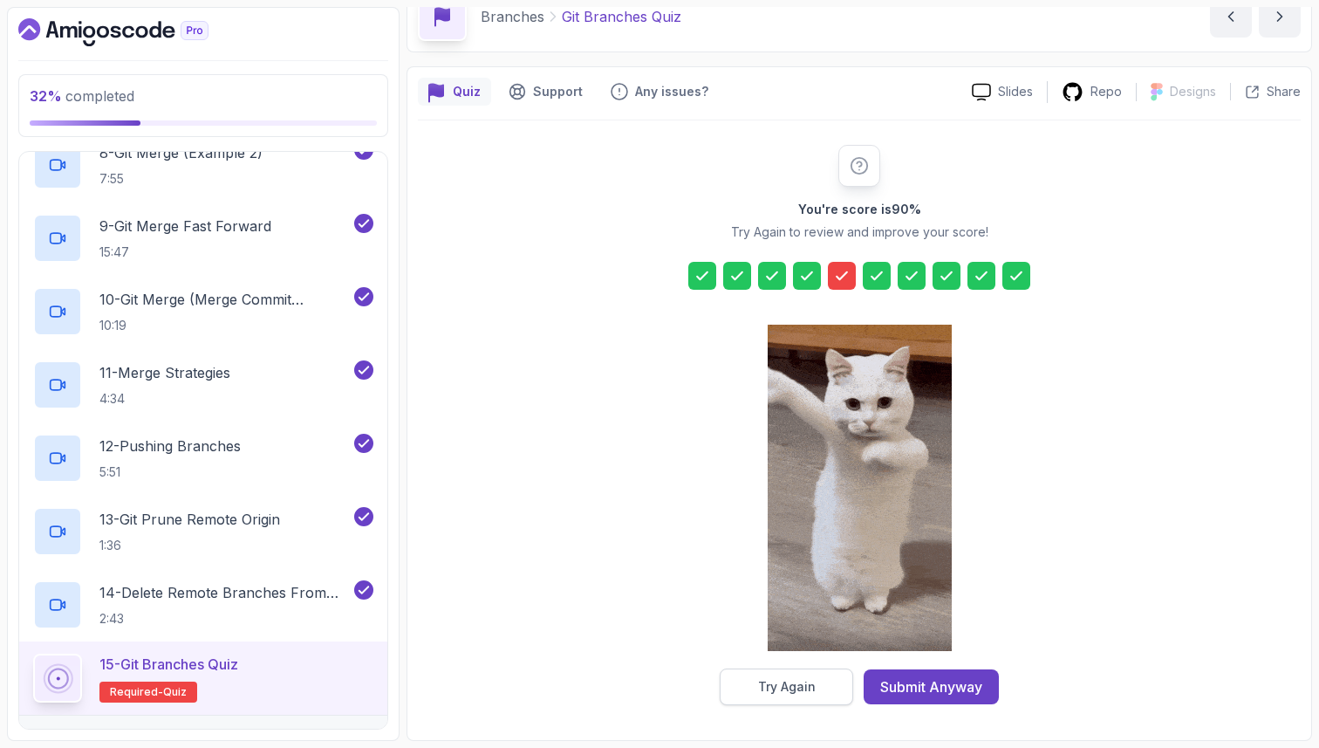
scroll to position [59, 0]
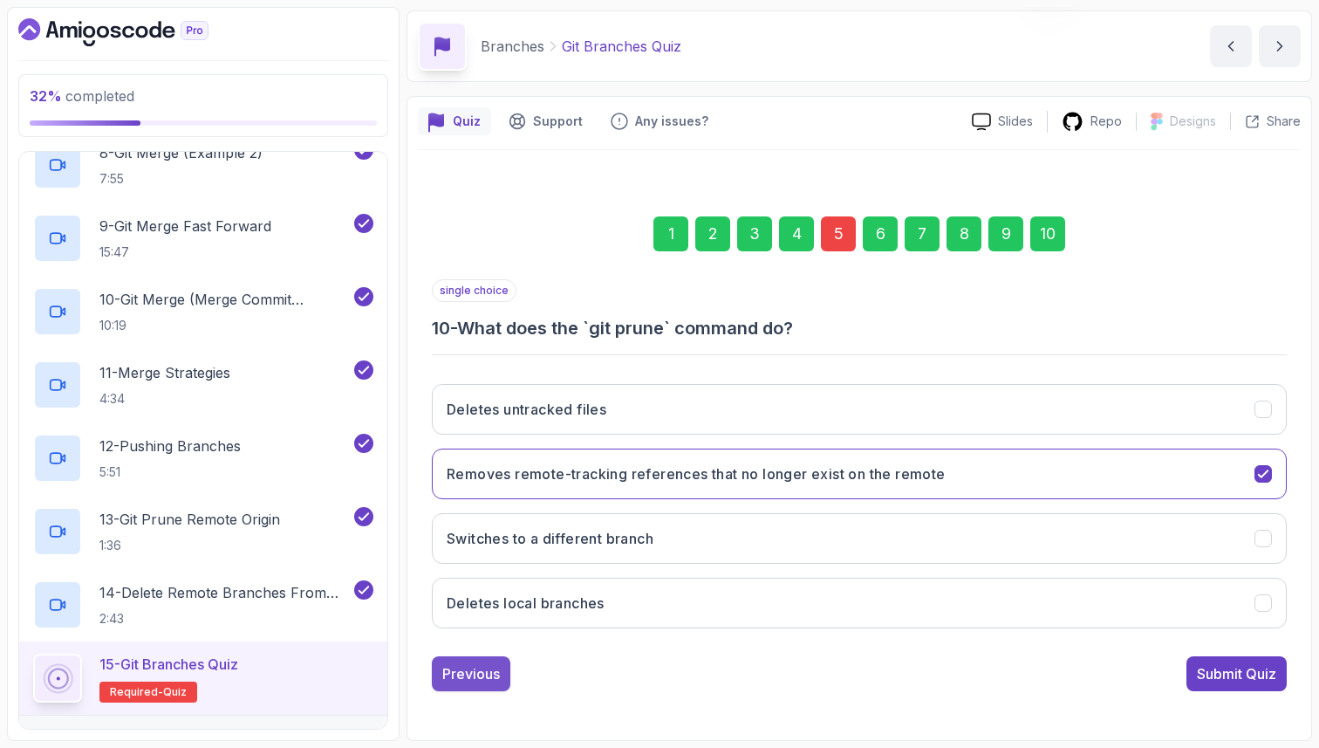
click at [477, 684] on button "Previous" at bounding box center [471, 673] width 79 height 35
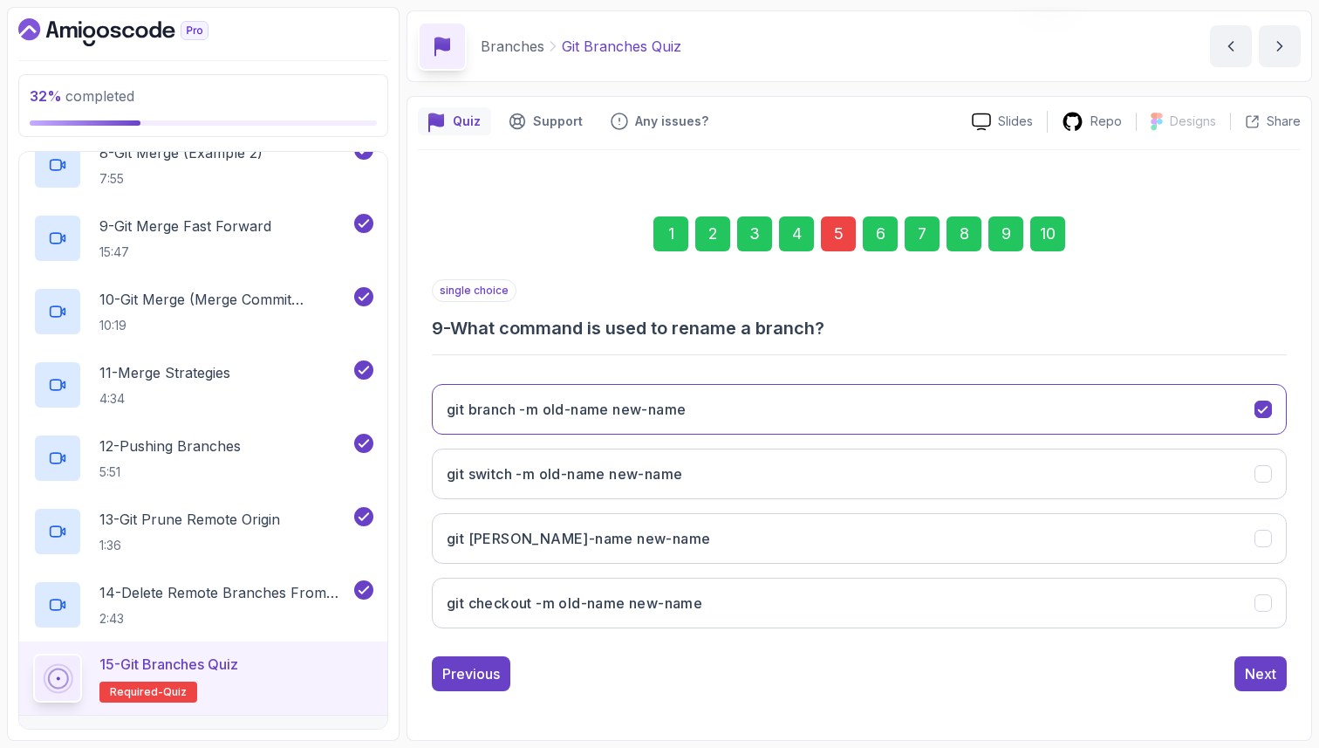
click at [477, 684] on button "Previous" at bounding box center [471, 673] width 79 height 35
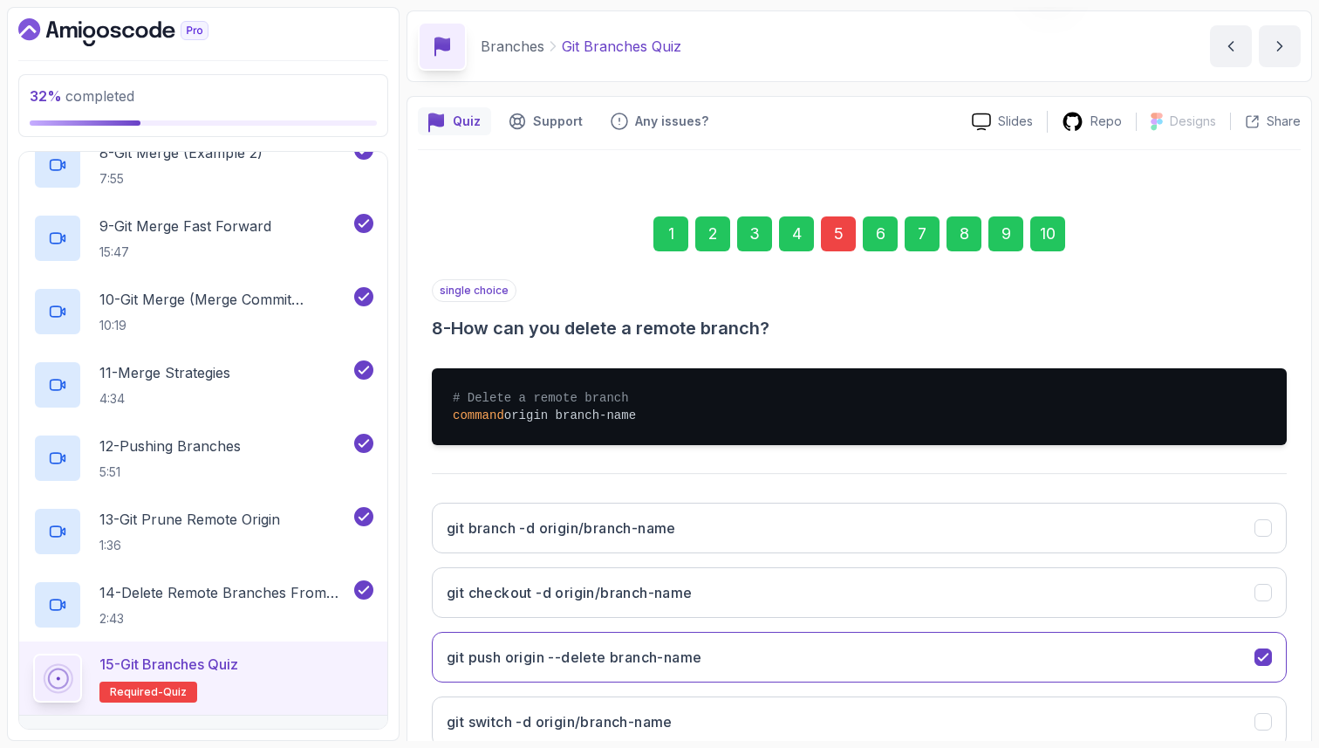
scroll to position [178, 0]
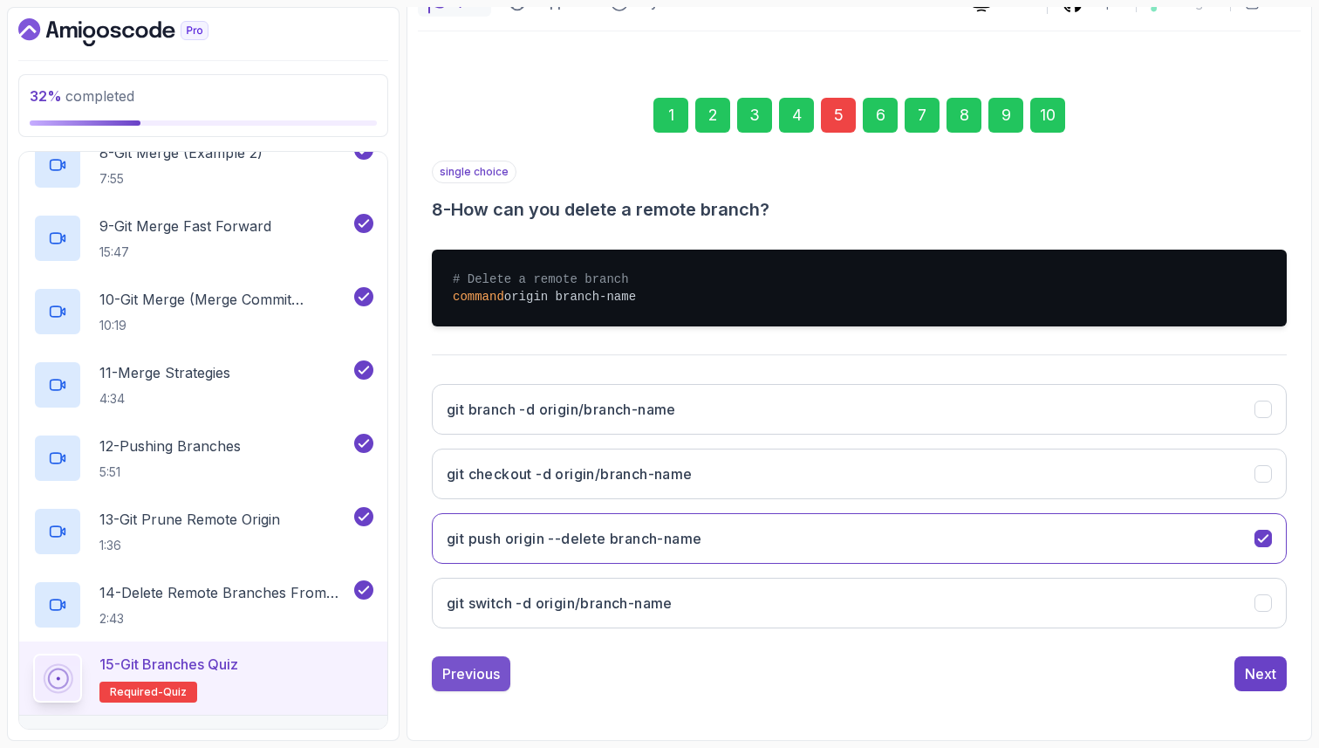
click at [486, 676] on div "Previous" at bounding box center [471, 673] width 58 height 21
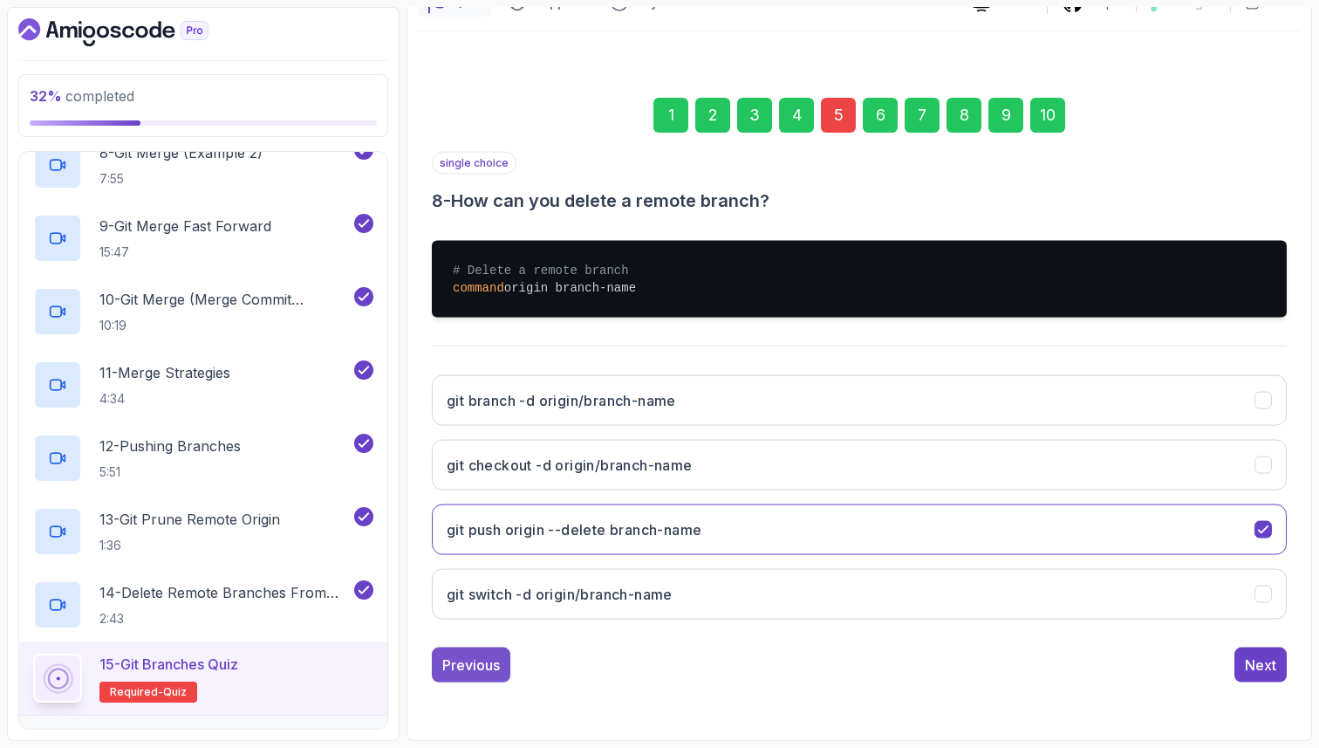
scroll to position [59, 0]
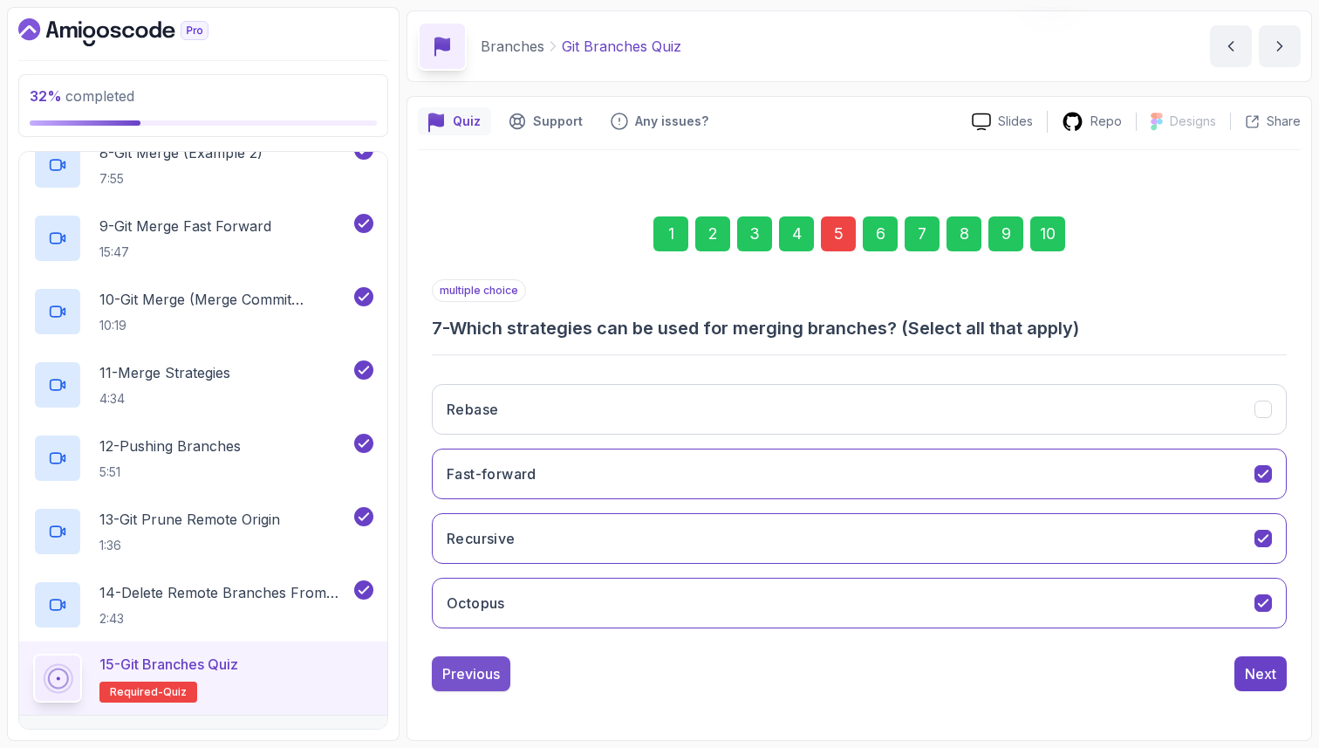
click at [476, 679] on div "Previous" at bounding box center [471, 673] width 58 height 21
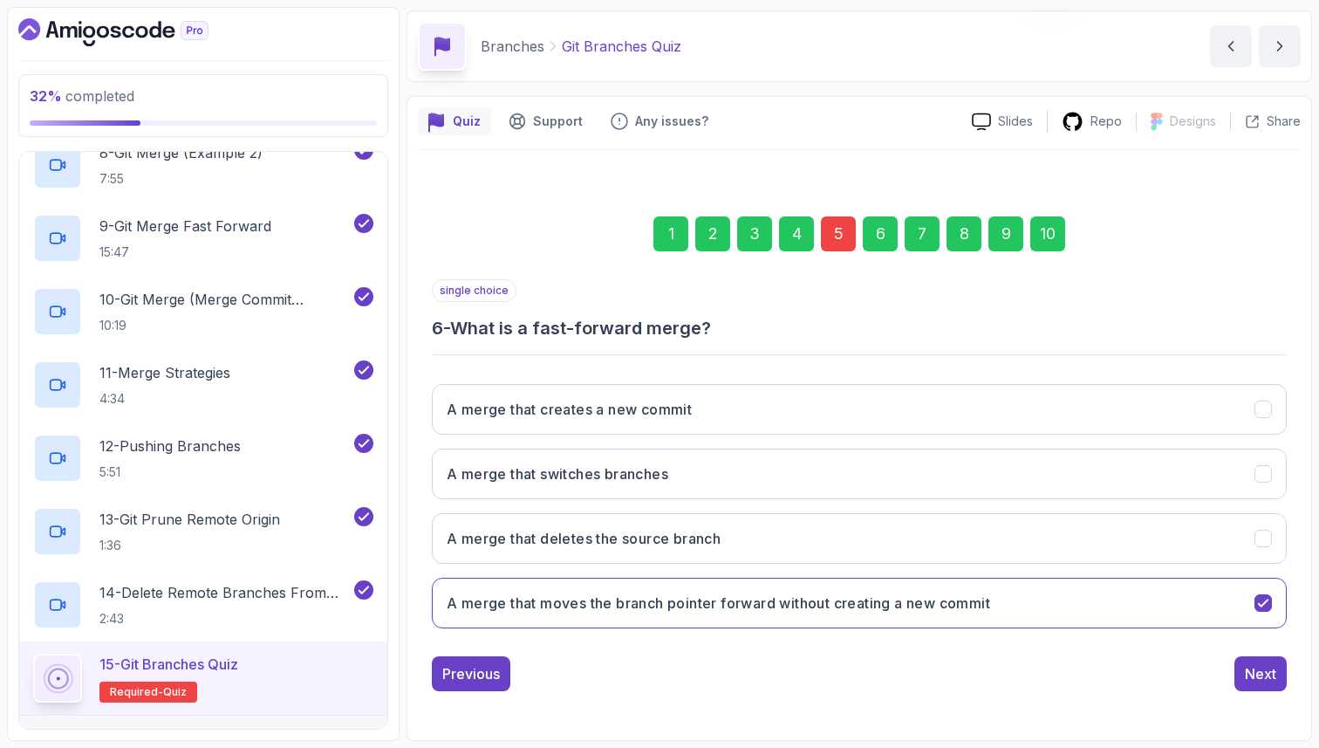
click at [476, 679] on div "Previous" at bounding box center [471, 673] width 58 height 21
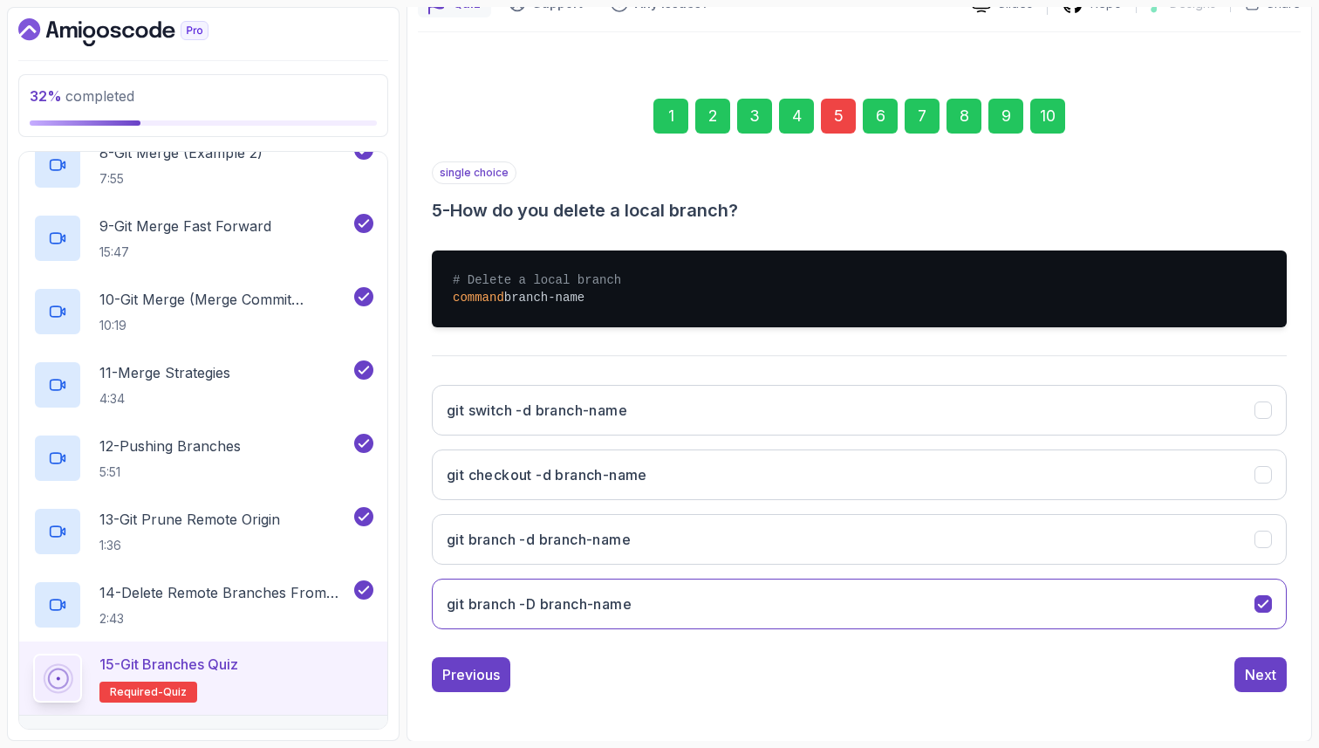
scroll to position [178, 0]
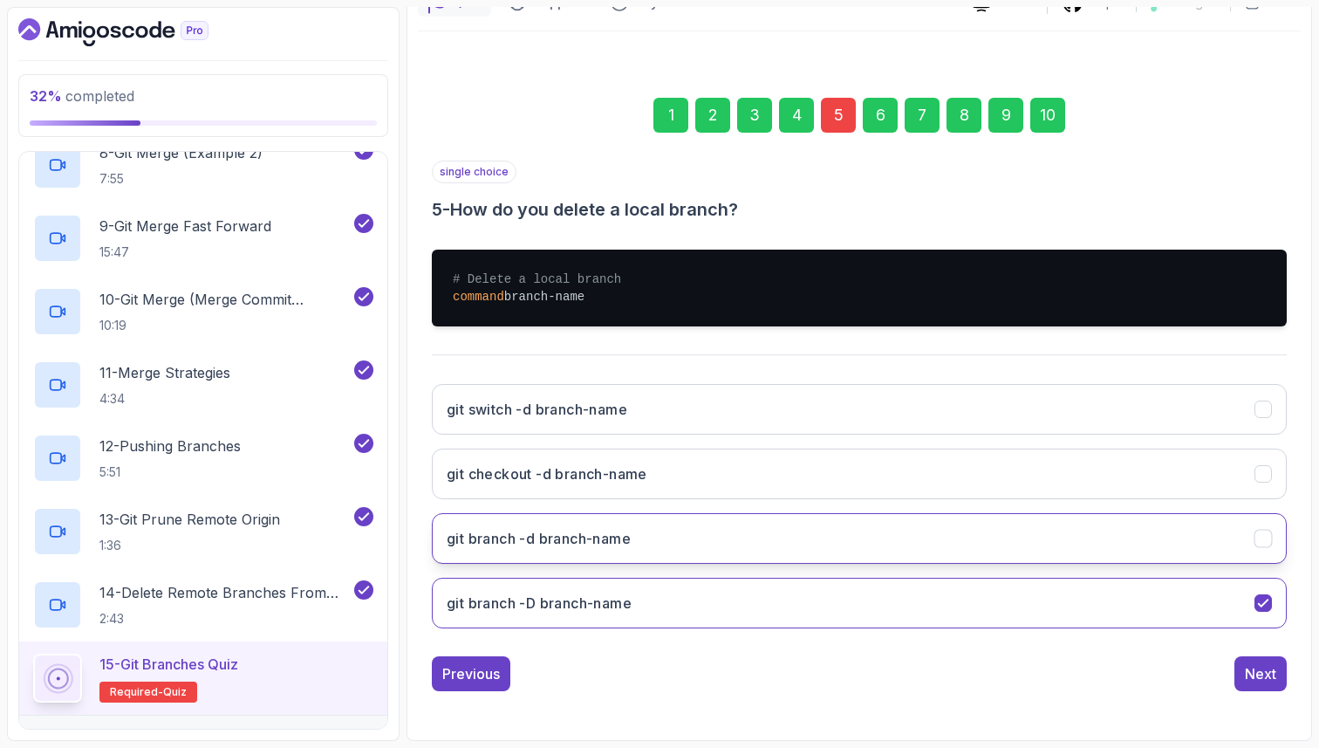
click at [631, 539] on h3 "git branch -d branch-name" at bounding box center [539, 538] width 184 height 21
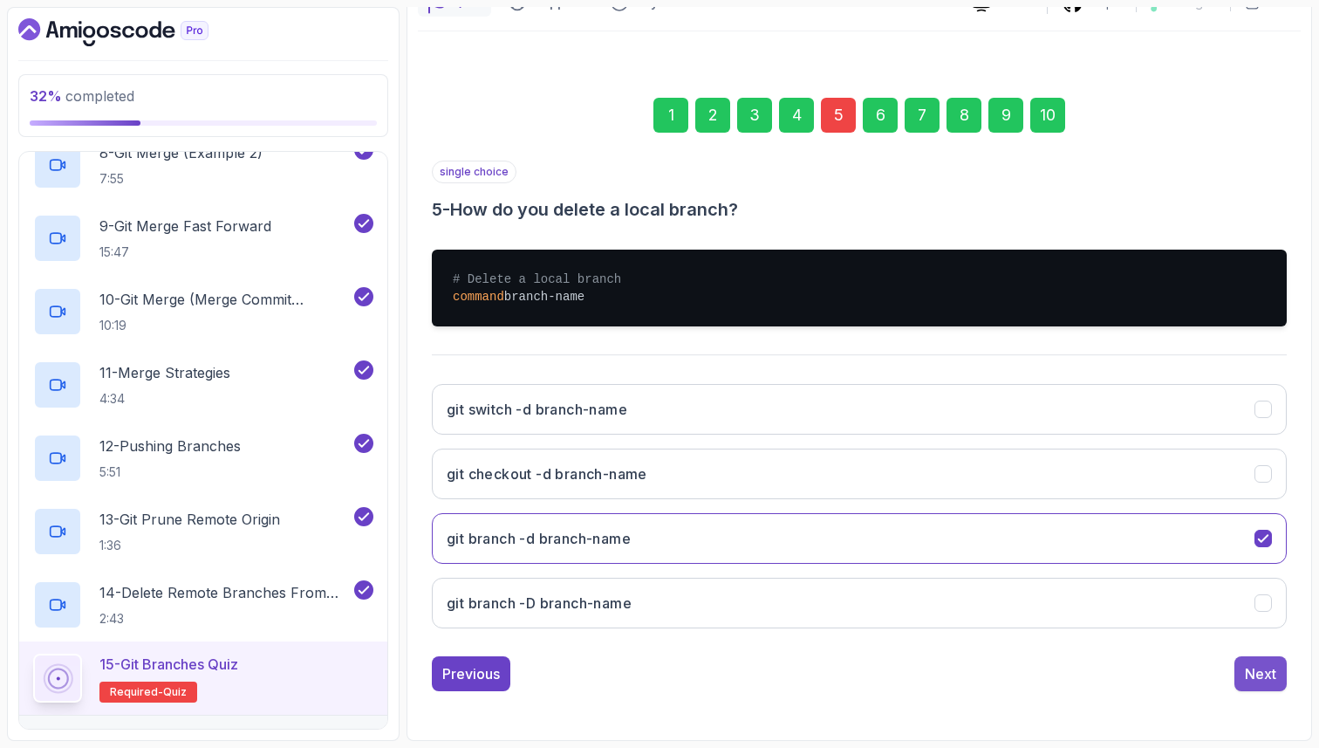
click at [1253, 676] on div "Next" at bounding box center [1260, 673] width 31 height 21
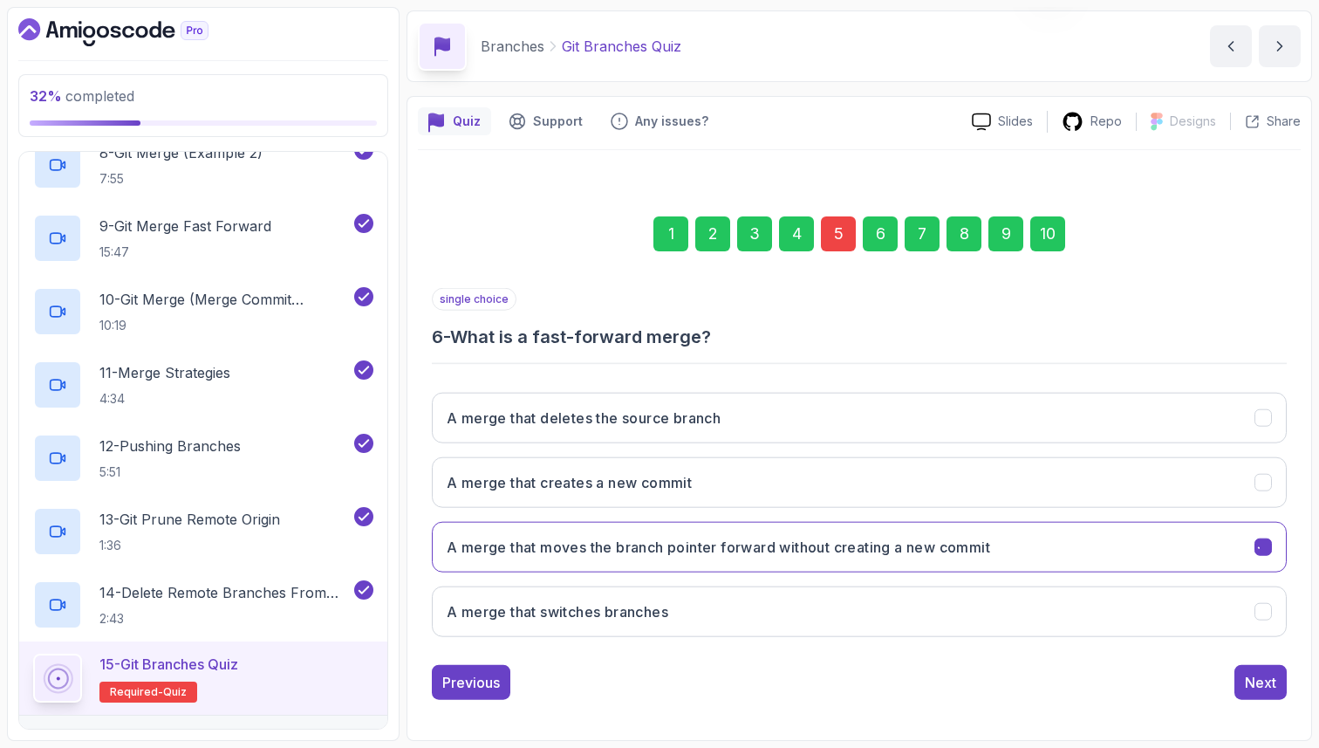
scroll to position [59, 0]
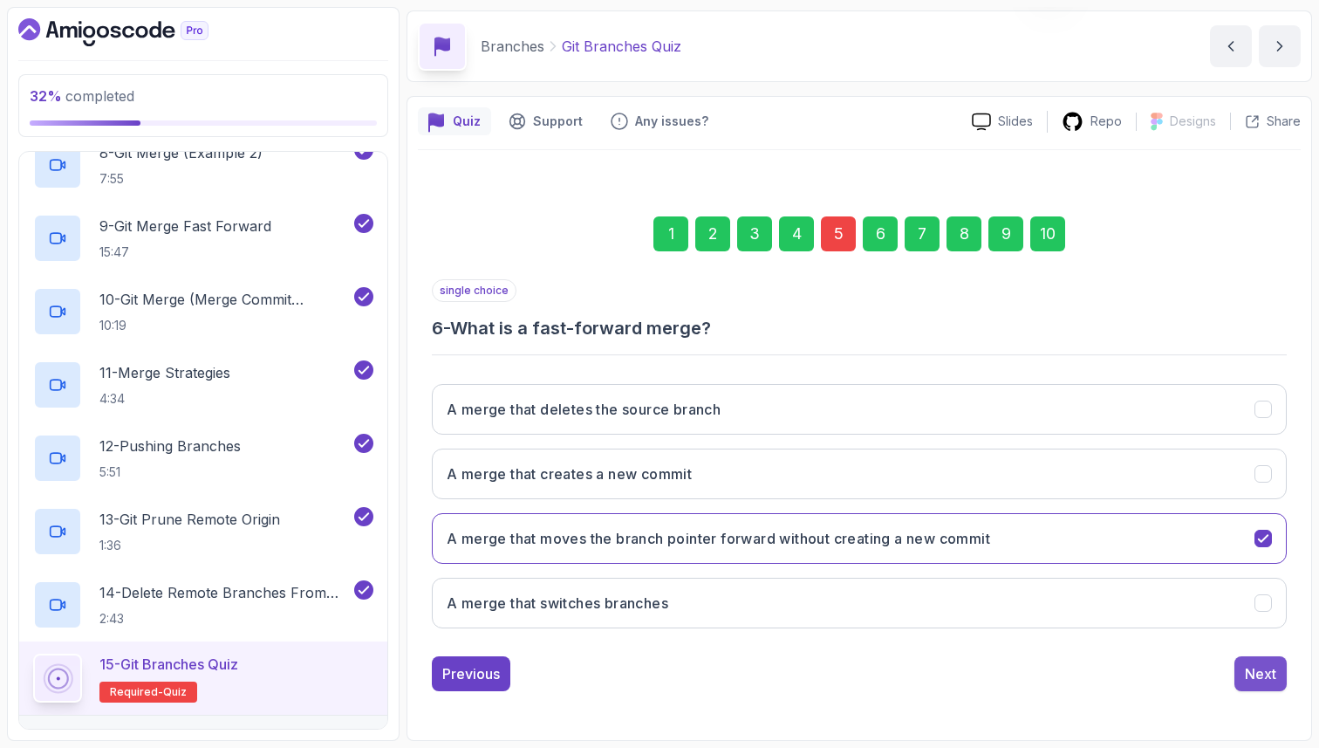
click at [1256, 672] on div "Next" at bounding box center [1260, 673] width 31 height 21
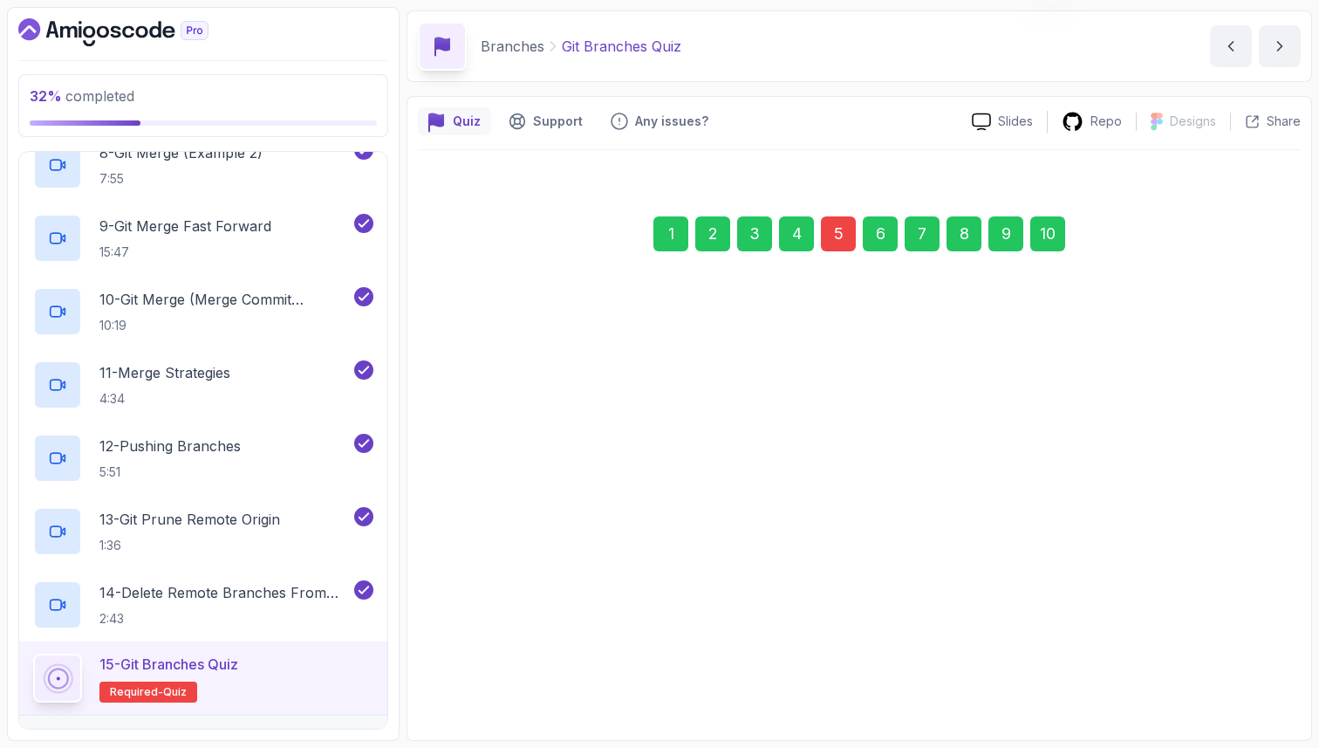
click at [1256, 672] on div "Next" at bounding box center [1260, 673] width 31 height 21
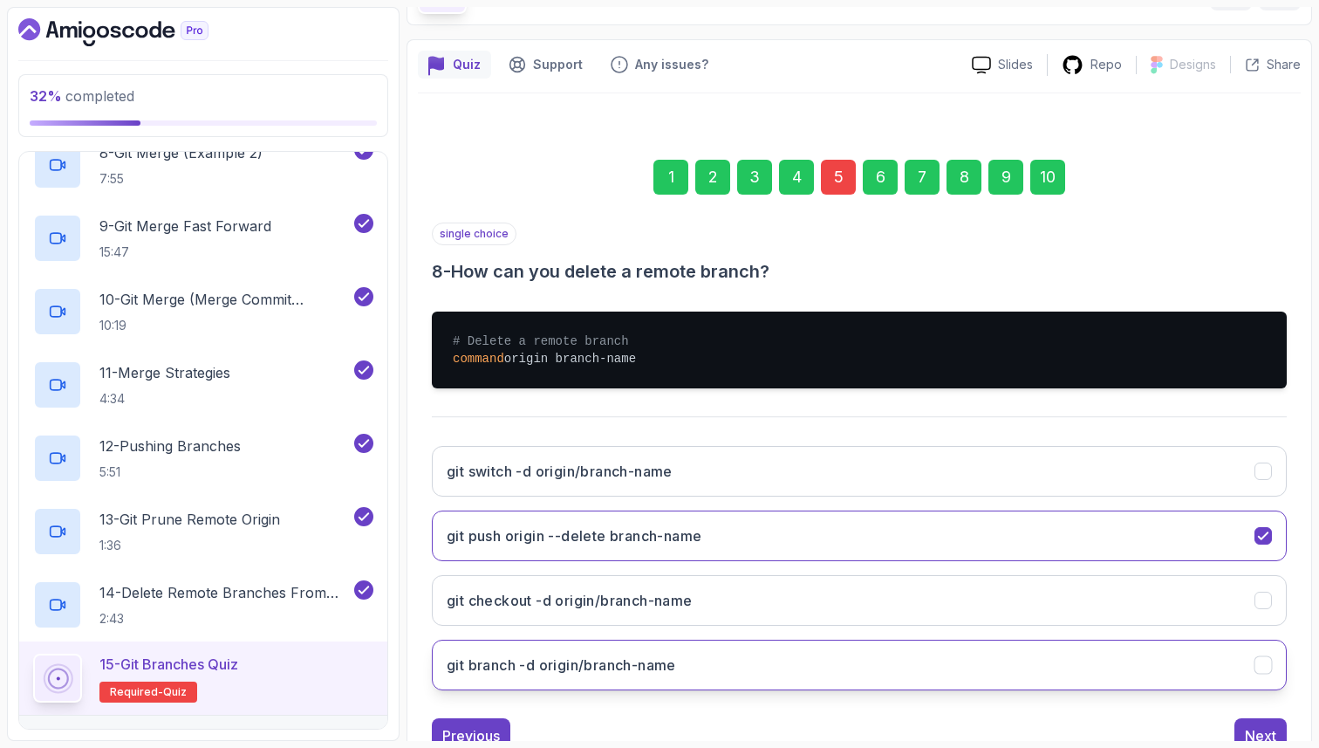
scroll to position [178, 0]
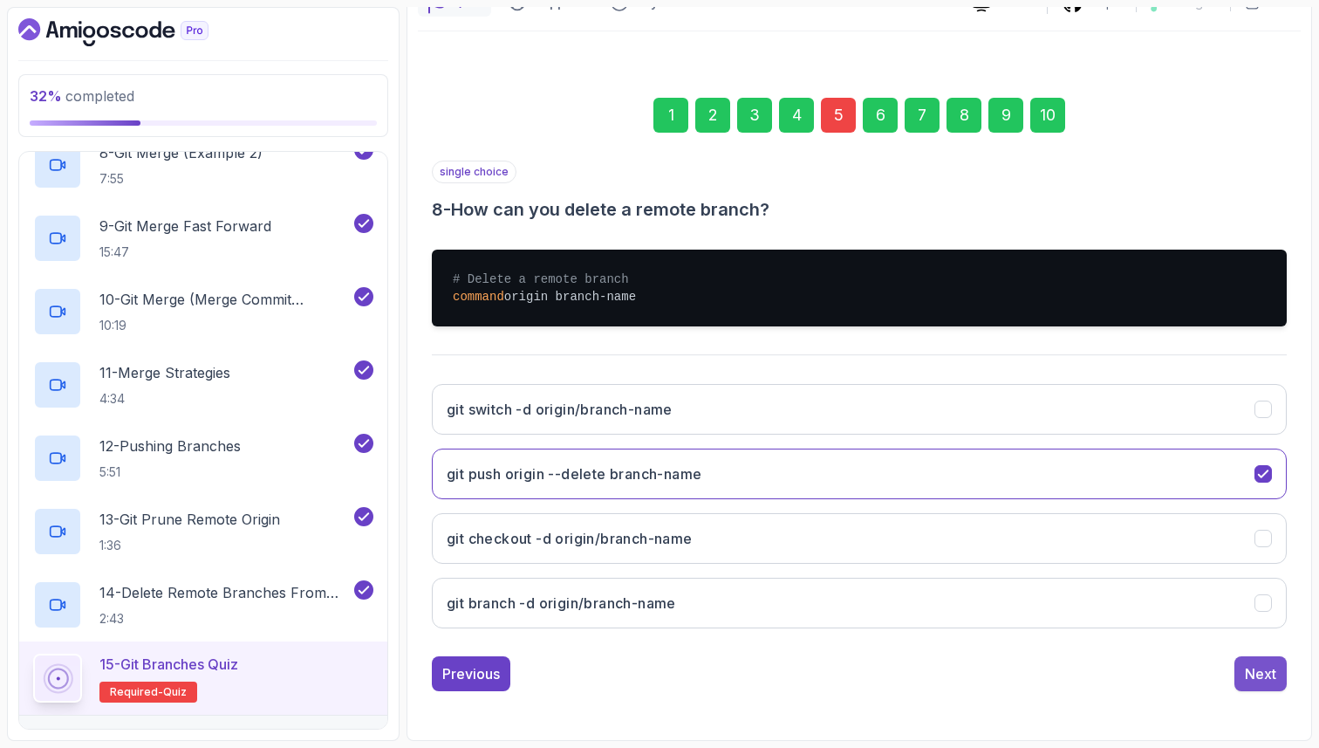
click at [1273, 664] on div "Next" at bounding box center [1260, 673] width 31 height 21
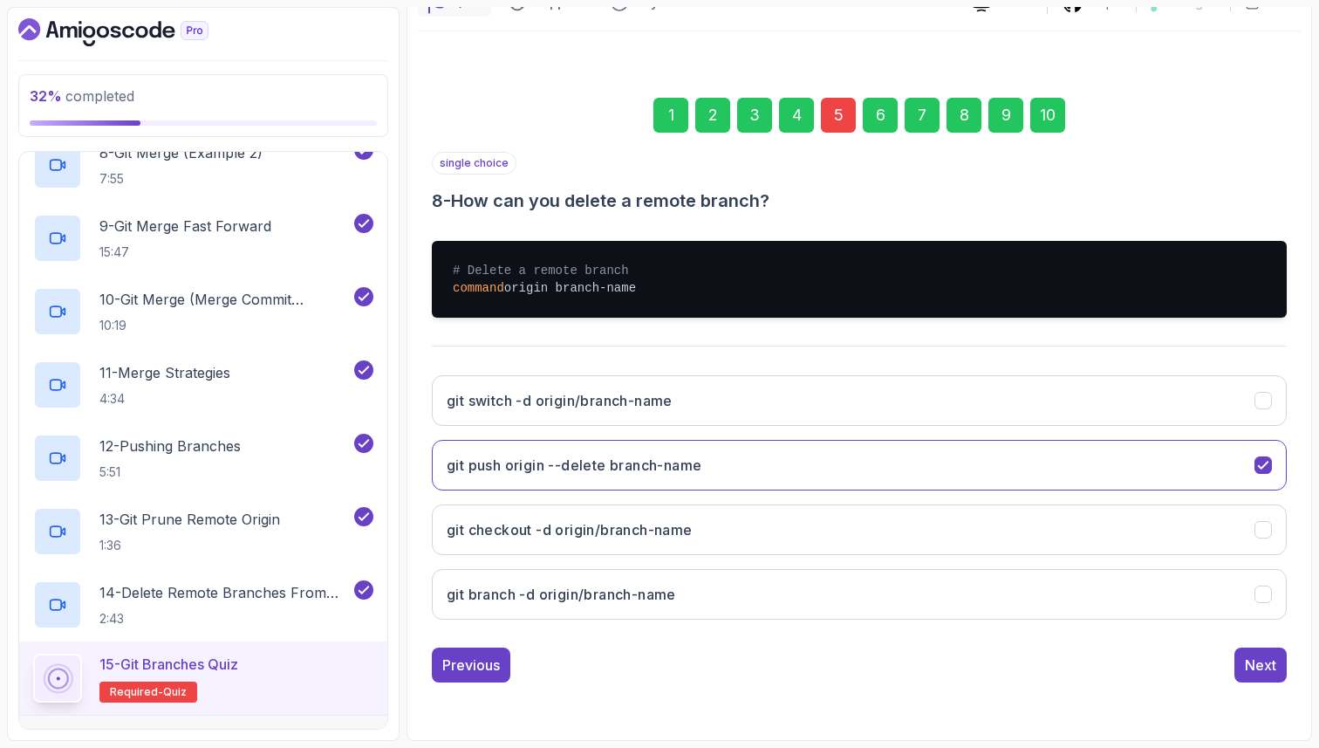
scroll to position [59, 0]
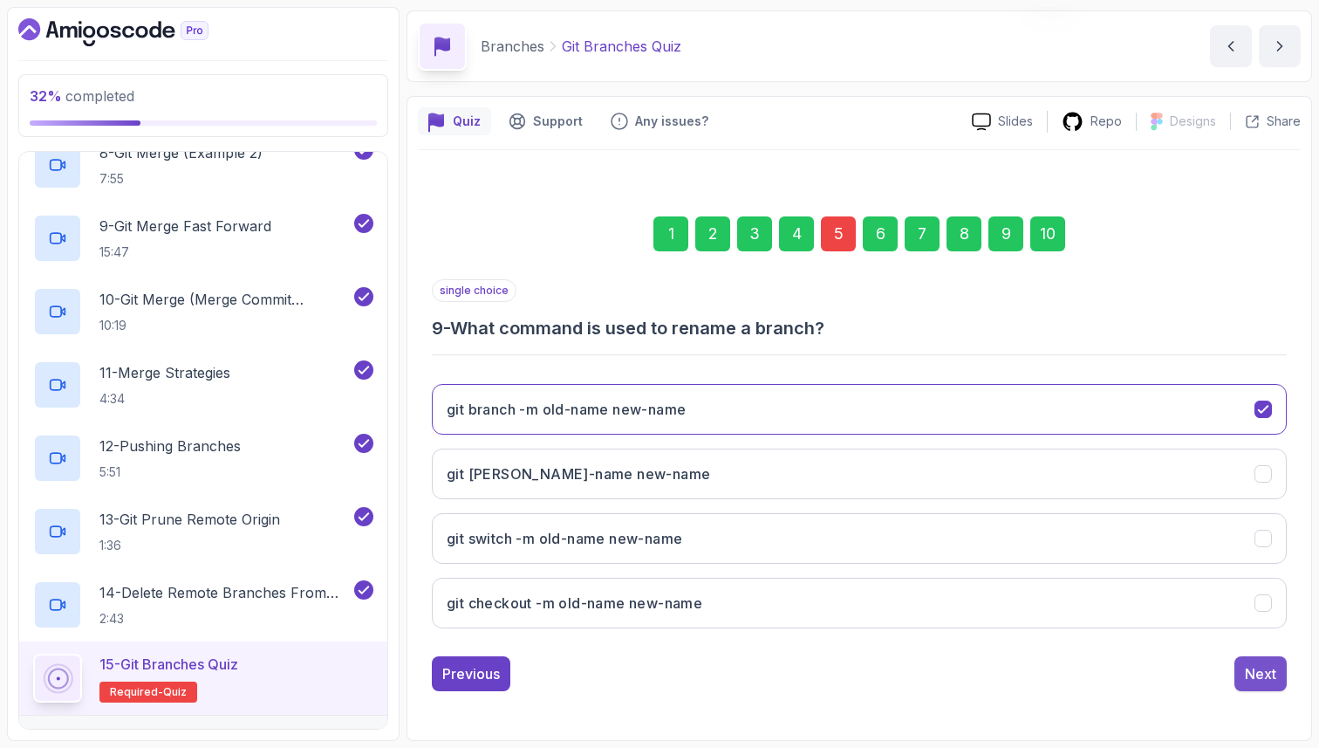
click at [1264, 679] on div "Next" at bounding box center [1260, 673] width 31 height 21
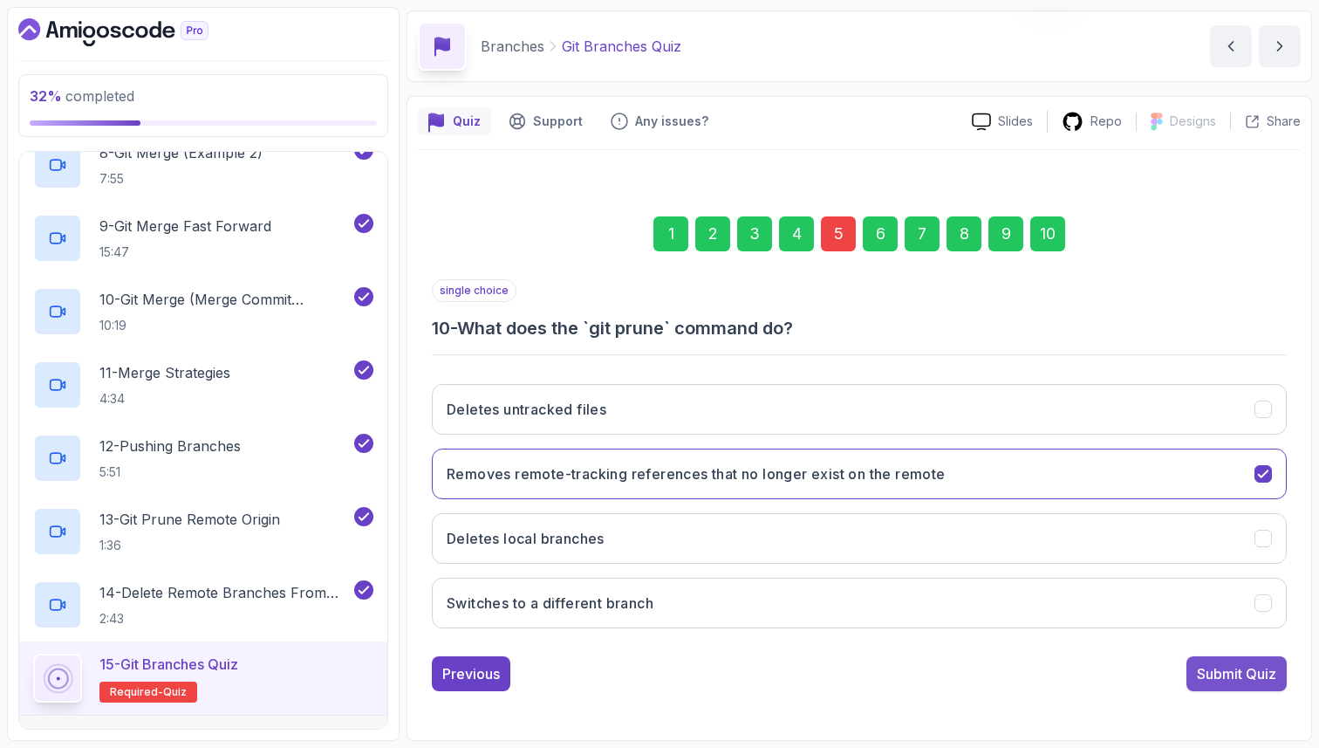
click at [1247, 675] on div "Submit Quiz" at bounding box center [1236, 673] width 79 height 21
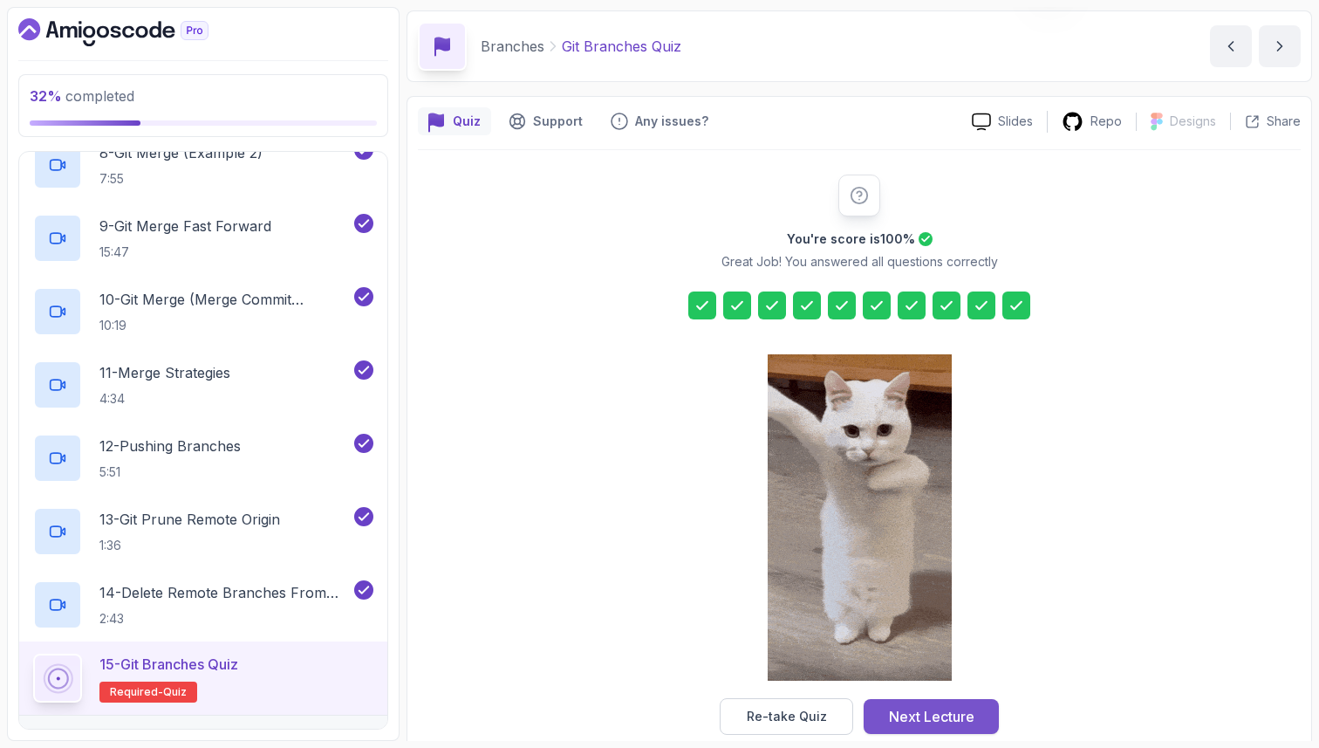
click at [968, 710] on div "Next Lecture" at bounding box center [932, 716] width 86 height 21
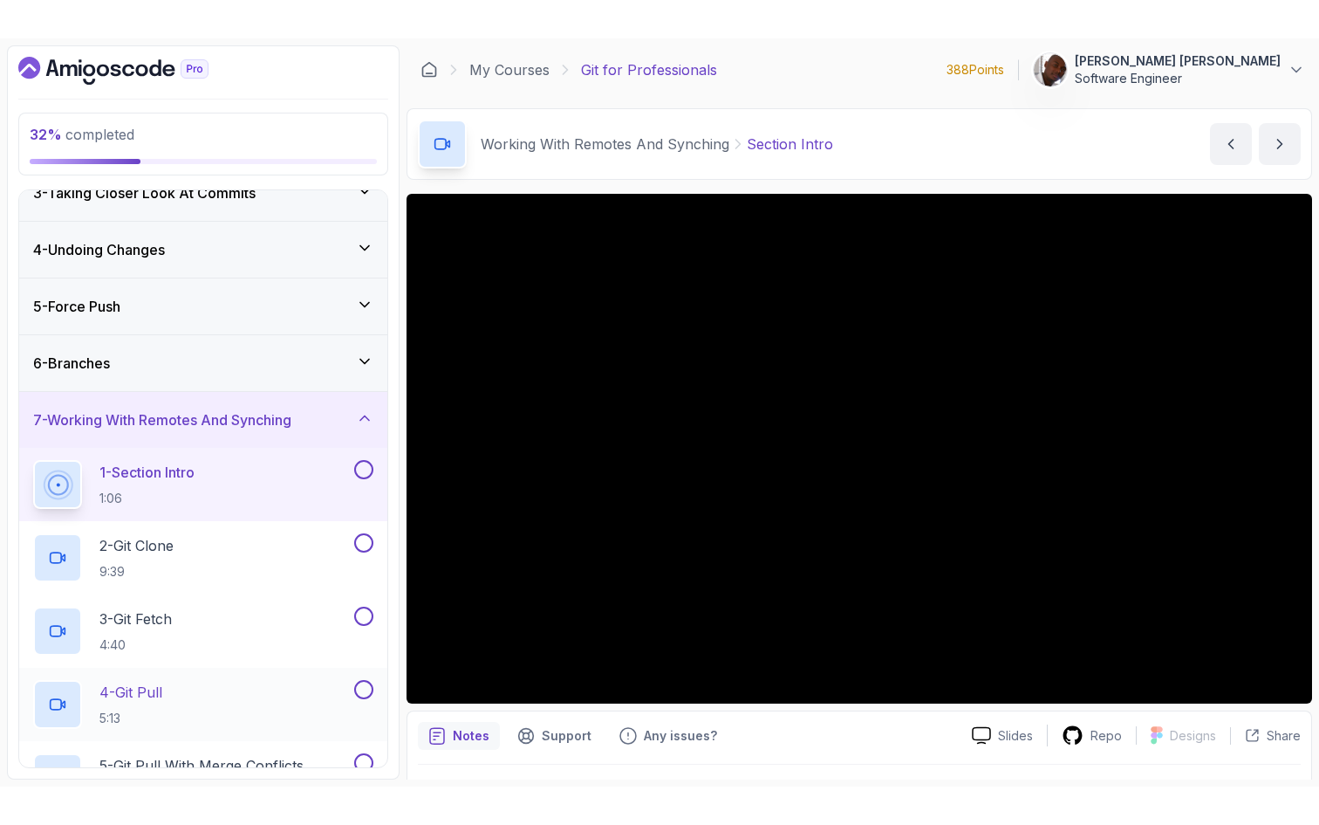
scroll to position [192, 0]
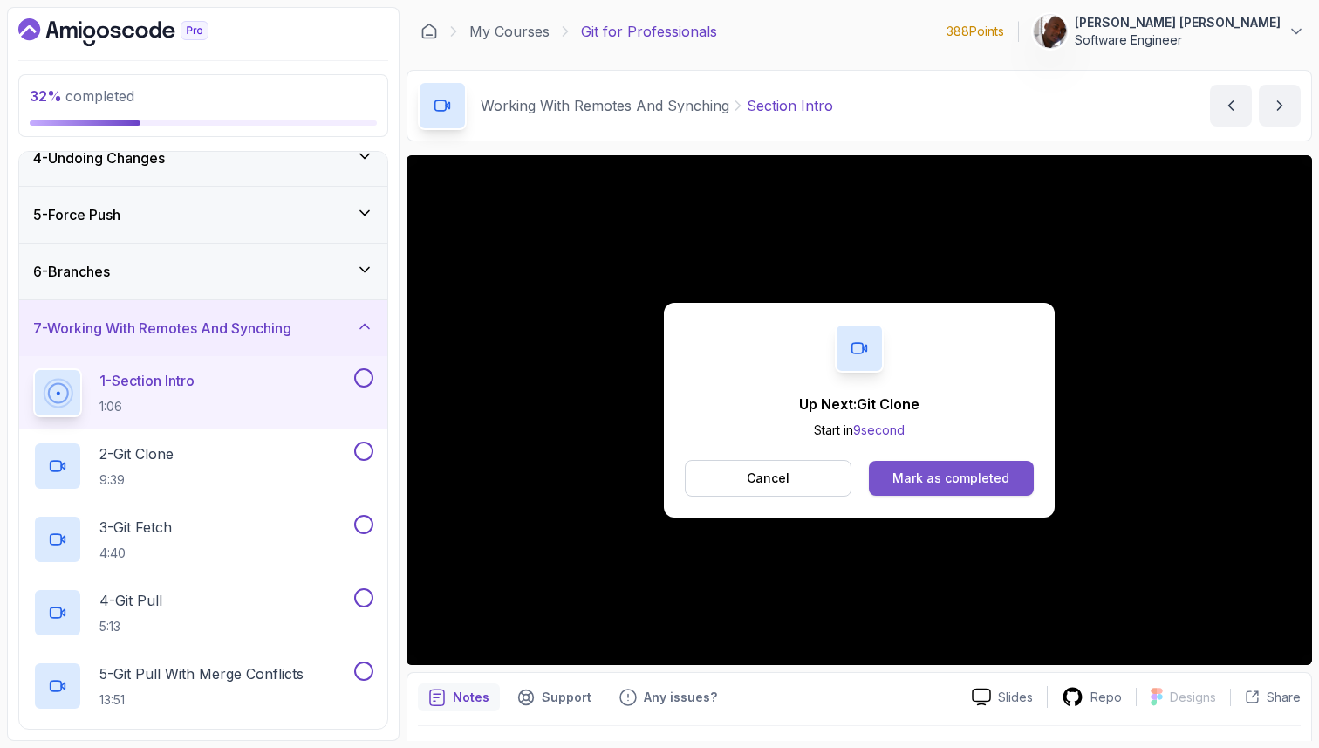
click at [938, 483] on div "Mark as completed" at bounding box center [951, 477] width 117 height 17
